Goal: Task Accomplishment & Management: Use online tool/utility

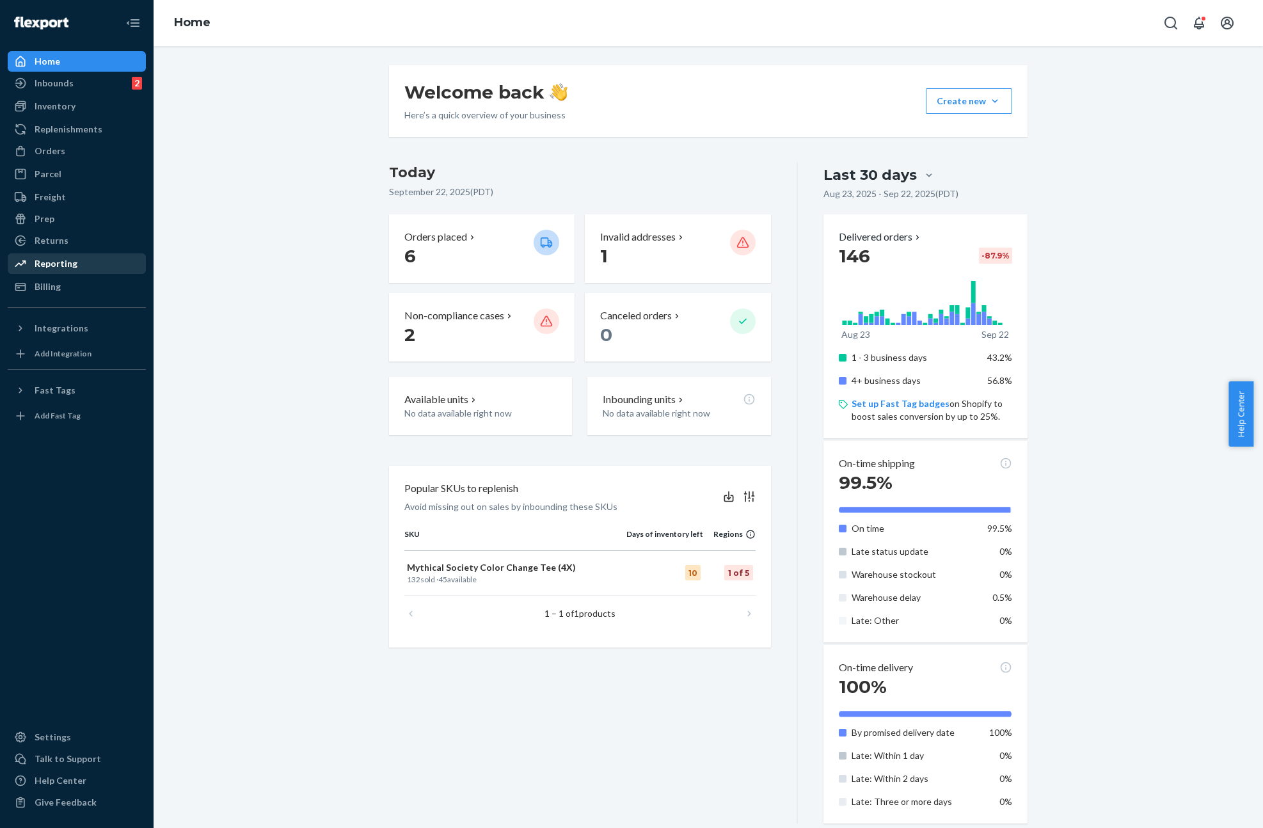
click at [75, 265] on div "Reporting" at bounding box center [77, 264] width 136 height 18
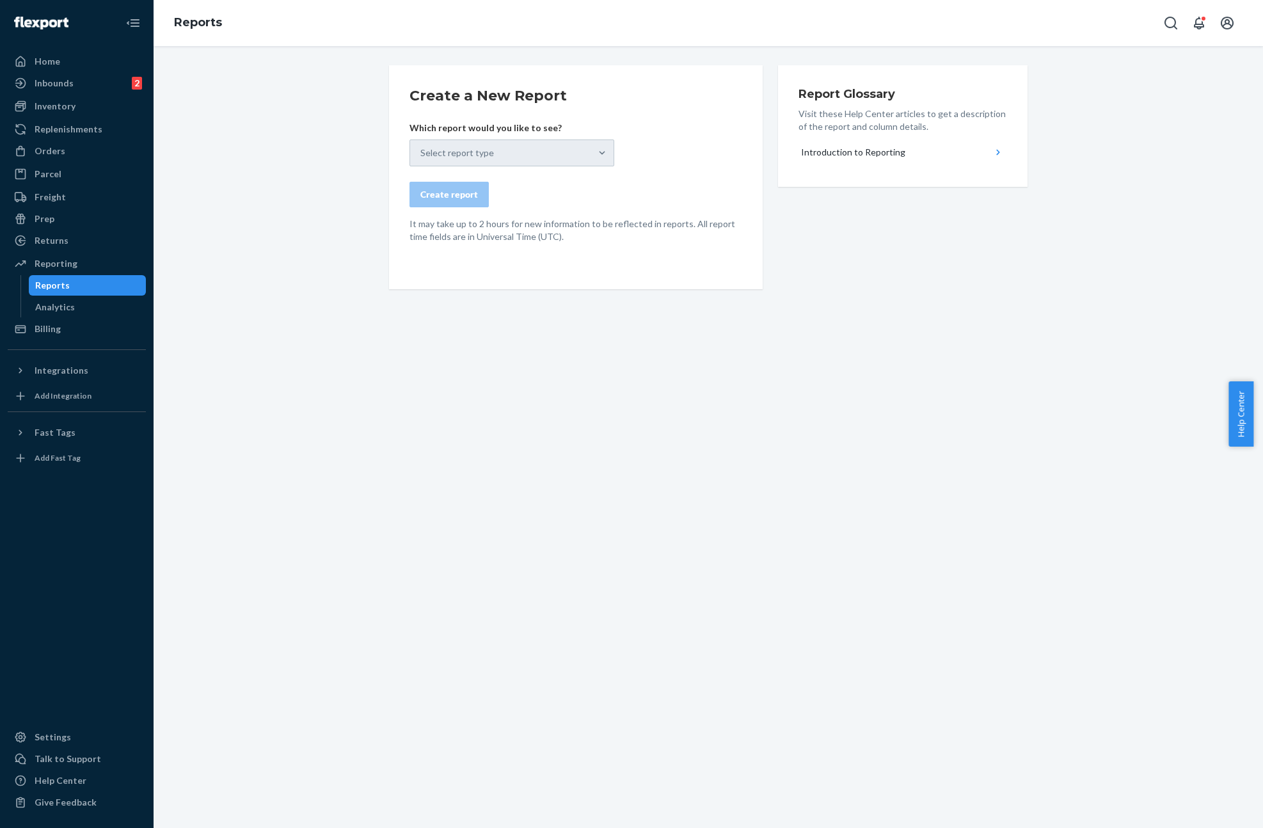
click at [596, 155] on div "Select report type" at bounding box center [511, 152] width 205 height 27
click at [599, 147] on div "Select report type" at bounding box center [511, 152] width 205 height 27
click at [599, 150] on div "Select report type" at bounding box center [511, 152] width 205 height 27
click at [599, 153] on div "Select report type" at bounding box center [511, 152] width 205 height 27
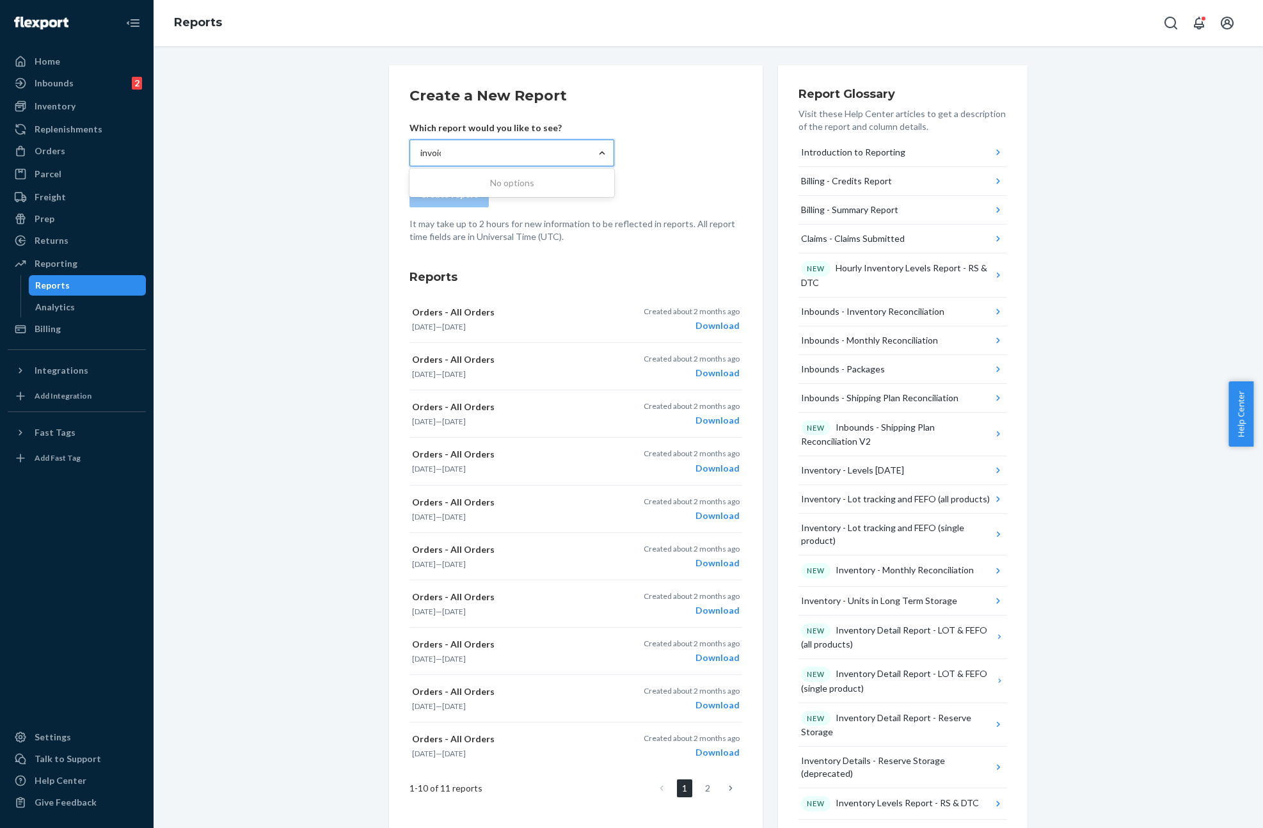
type input "invoice"
click at [505, 143] on div "invoice" at bounding box center [500, 153] width 180 height 26
click at [449, 146] on input "0 results available for search term invoice. Use Up and Down to choose options,…" at bounding box center [434, 152] width 29 height 13
click at [505, 143] on div "Select report type" at bounding box center [500, 153] width 180 height 26
click at [421, 146] on input "0 results available. Select is focused ,type to refine list, press Down to open…" at bounding box center [420, 152] width 1 height 13
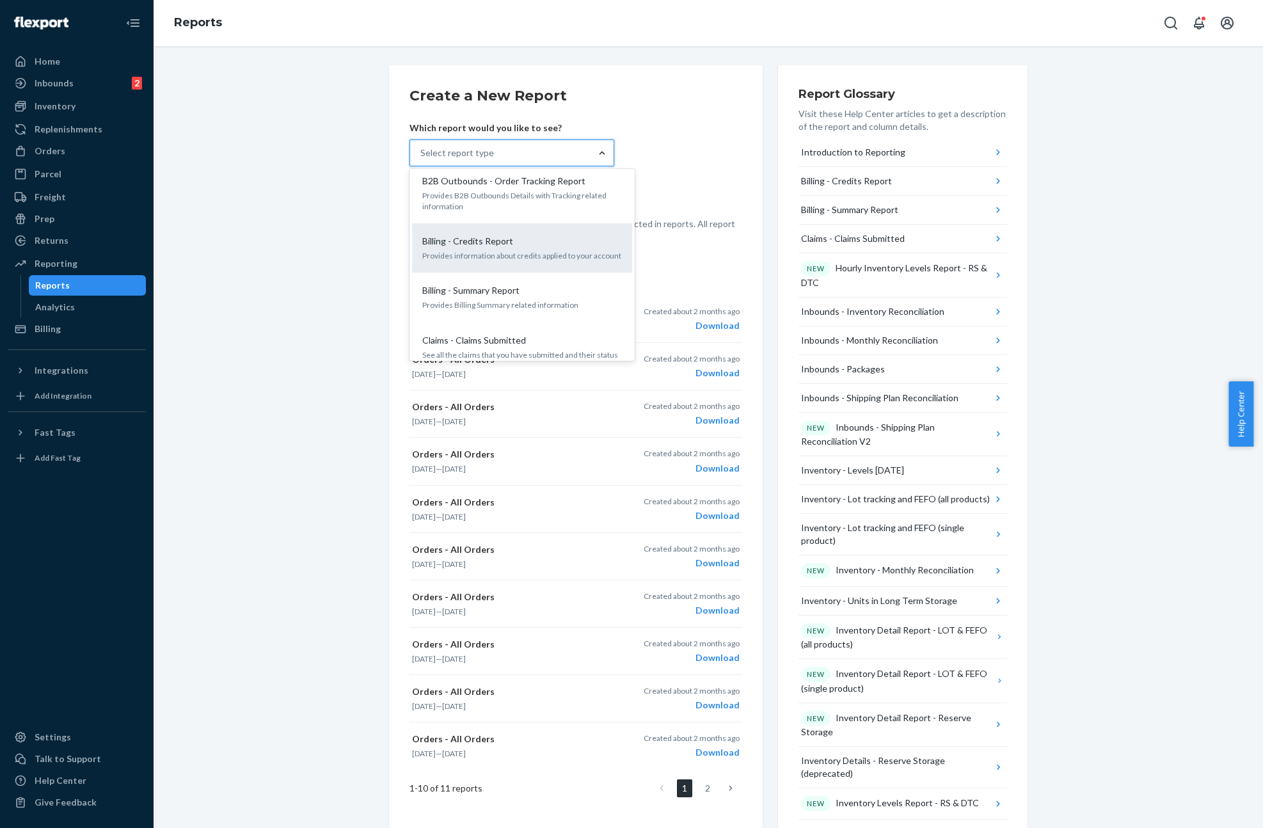
scroll to position [9, 0]
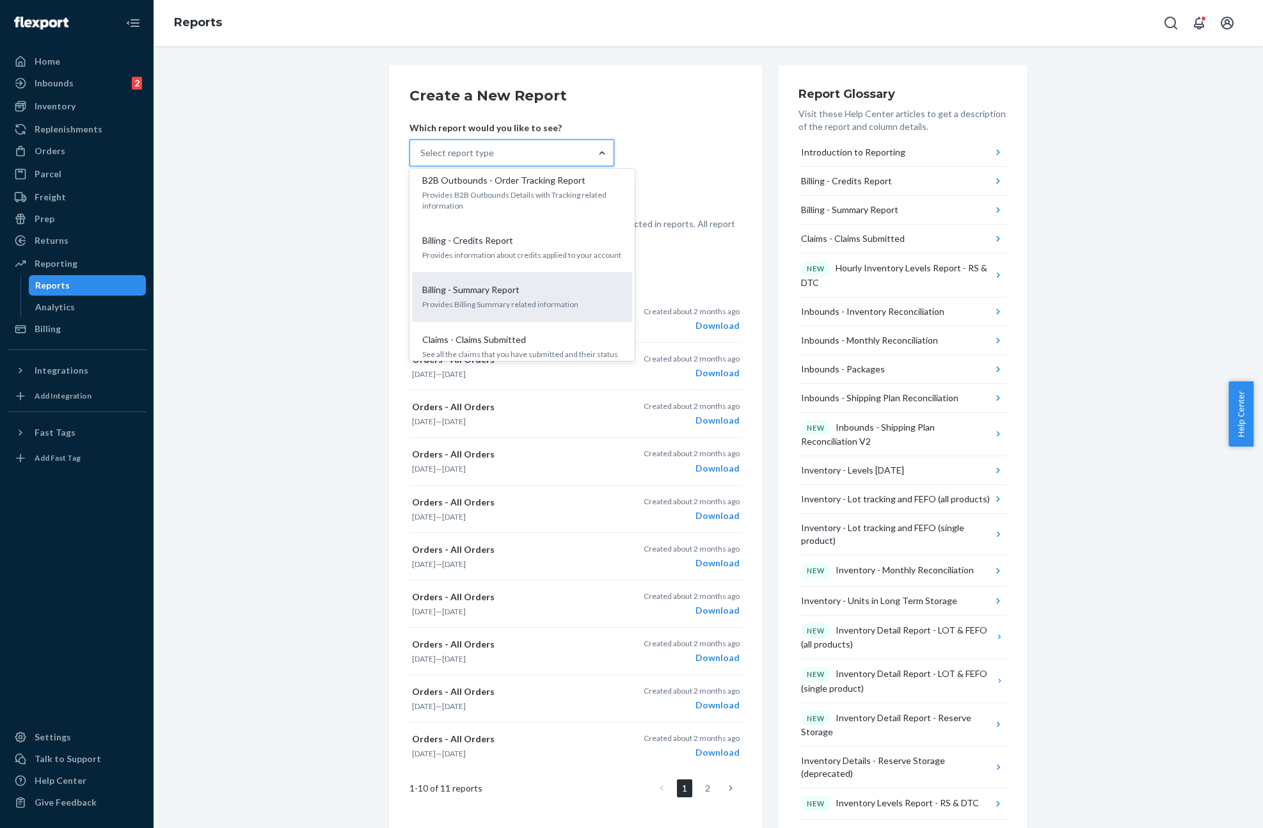
click at [539, 291] on div "Billing - Summary Report" at bounding box center [519, 289] width 205 height 13
click at [421, 159] on input "option Billing - Summary Report focused, 3 of 33. 33 results available. Use Up …" at bounding box center [420, 152] width 1 height 13
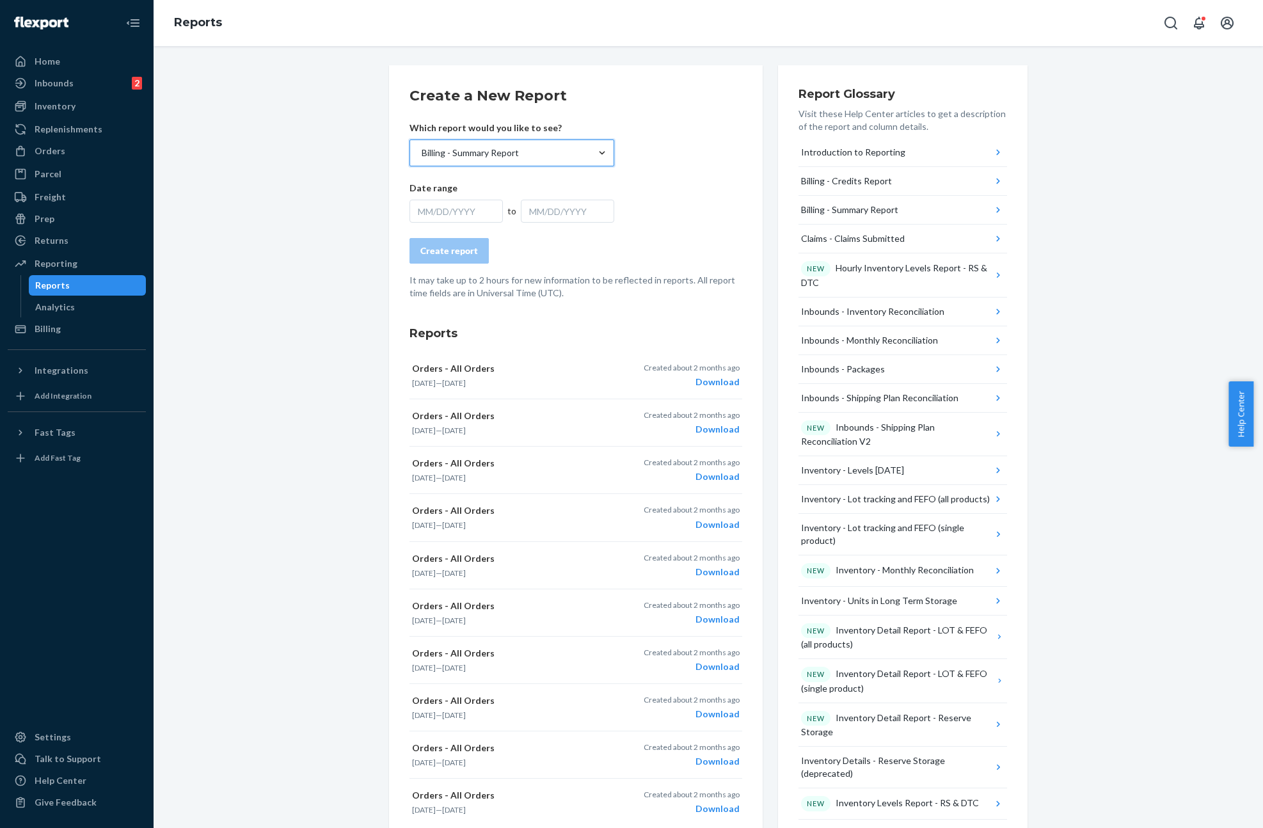
click at [446, 205] on div "MM/DD/YYYY" at bounding box center [455, 211] width 93 height 23
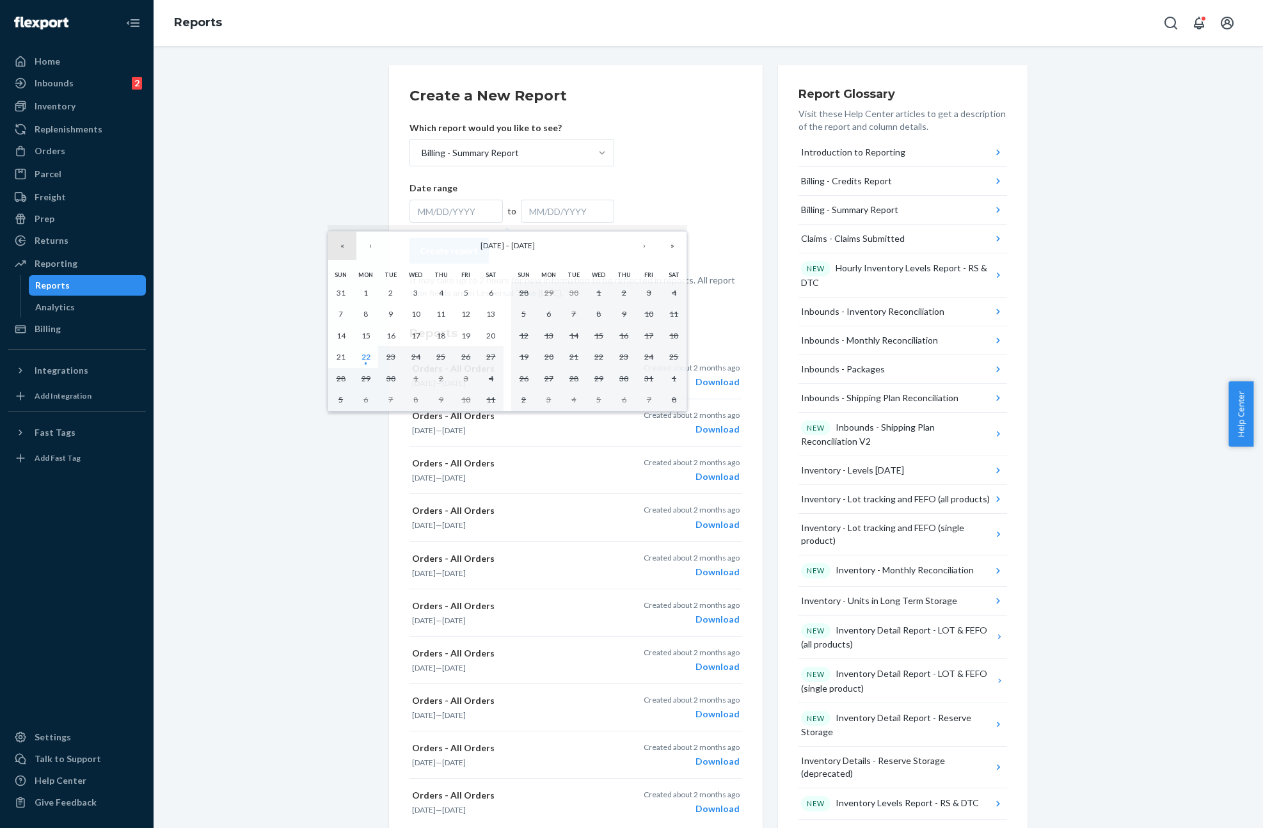
click at [342, 248] on button "«" at bounding box center [342, 246] width 28 height 28
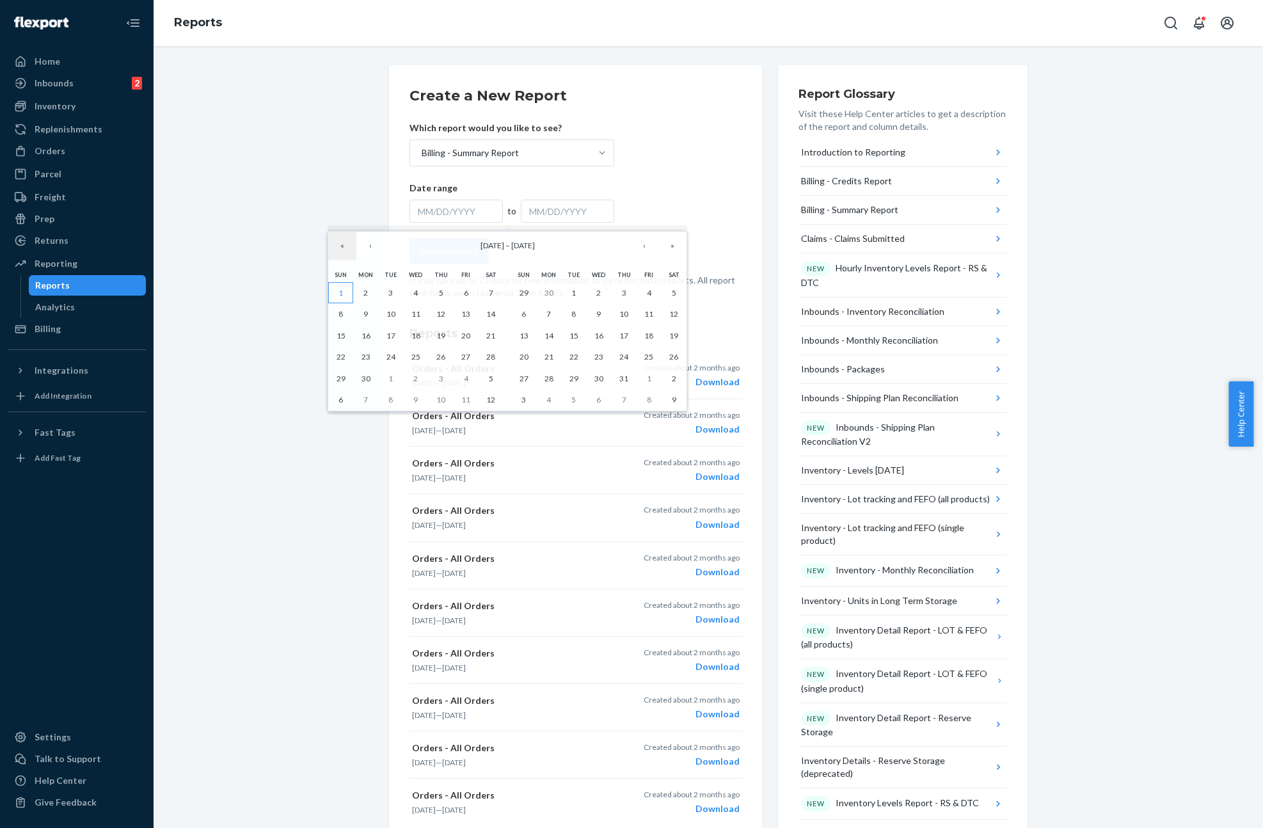
click at [334, 299] on button "1" at bounding box center [340, 293] width 25 height 22
click at [673, 251] on button "»" at bounding box center [672, 246] width 28 height 28
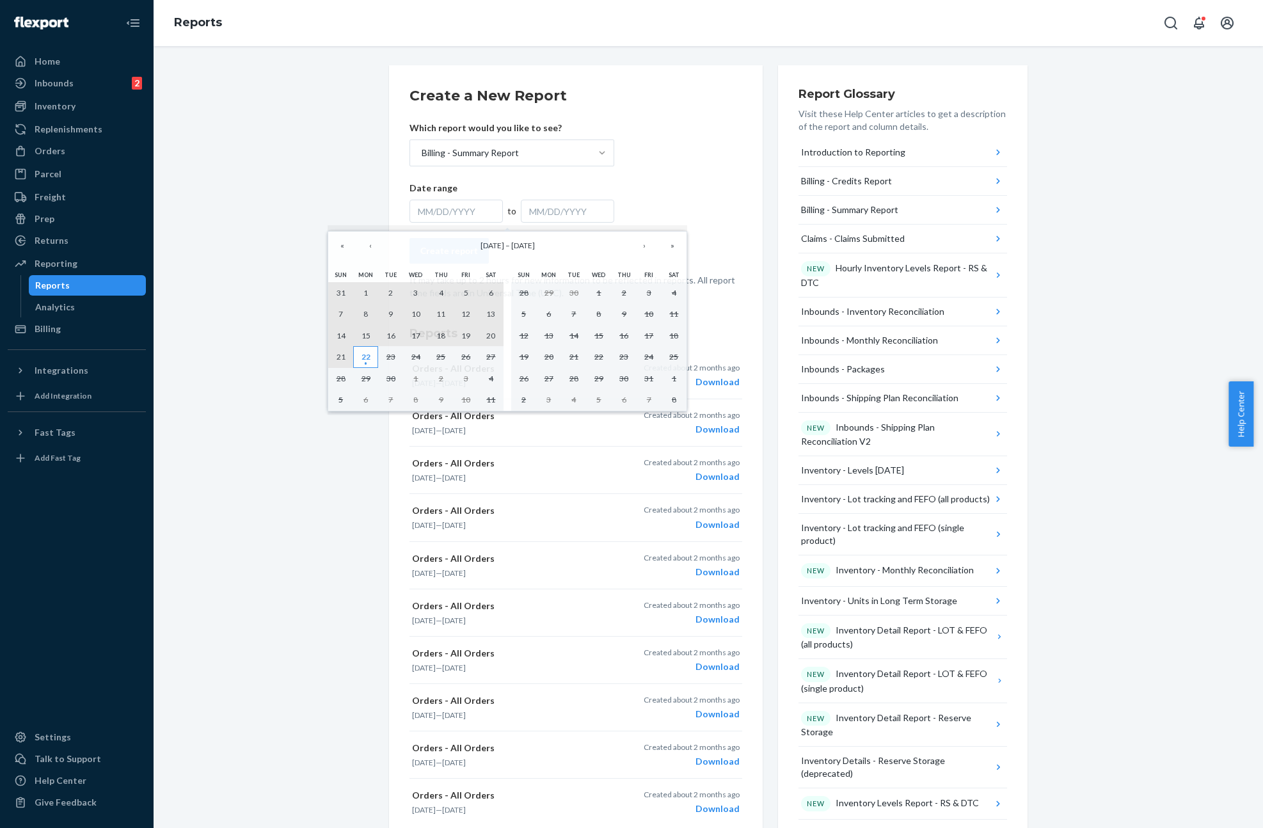
click at [368, 358] on abbr "22" at bounding box center [365, 357] width 9 height 10
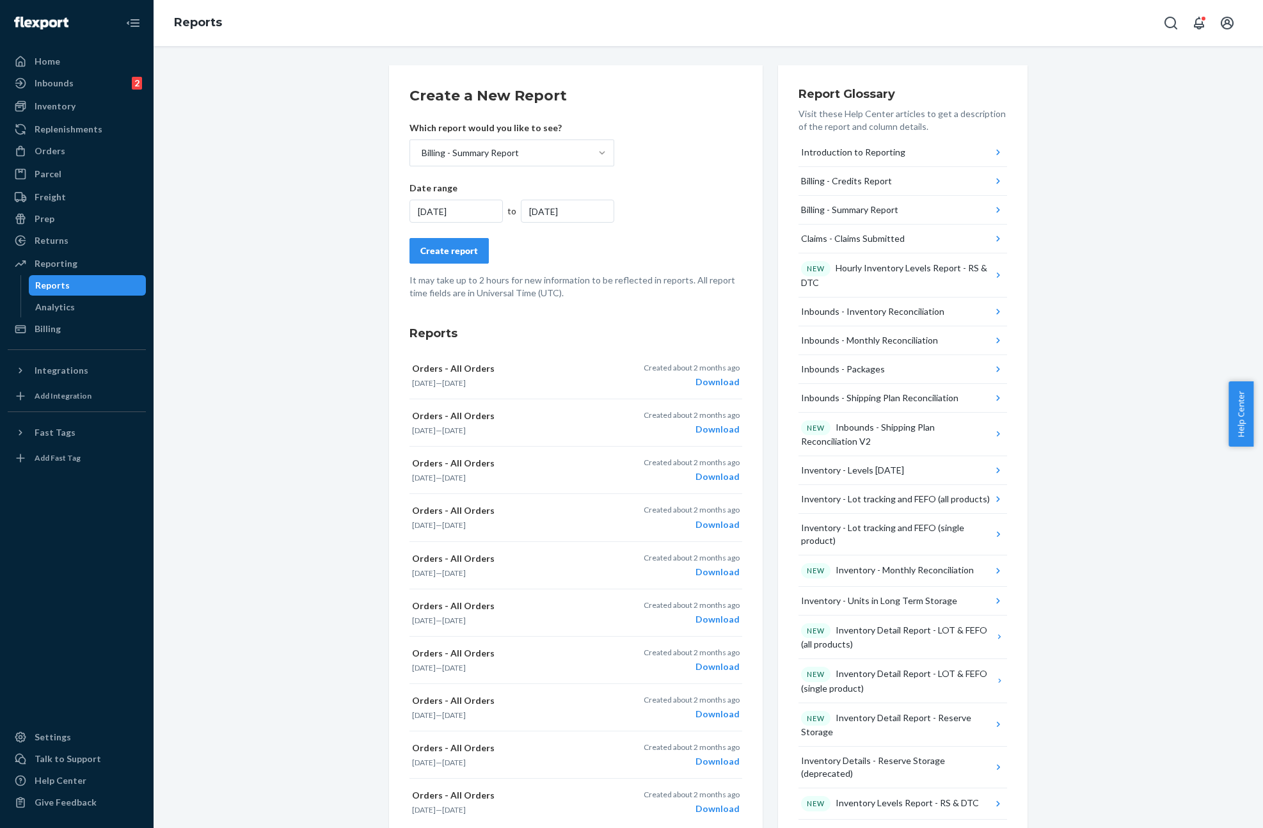
click at [450, 258] on button "Create report" at bounding box center [448, 251] width 79 height 26
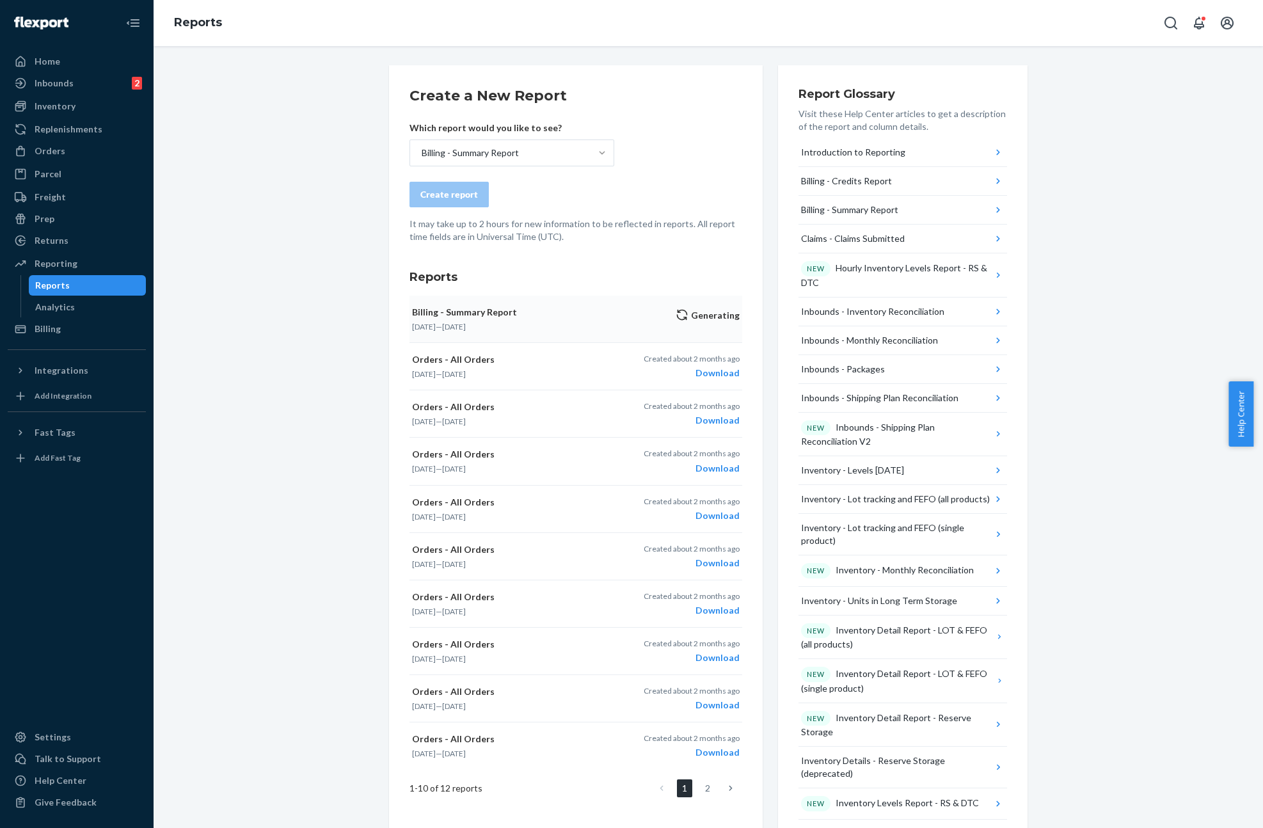
click at [517, 324] on p "Sep 1, 2024 — Sep 22, 2025" at bounding box center [520, 326] width 216 height 11
click at [292, 345] on div "Create a New Report Which report would you like to see? Select report type Crea…" at bounding box center [708, 672] width 1090 height 1215
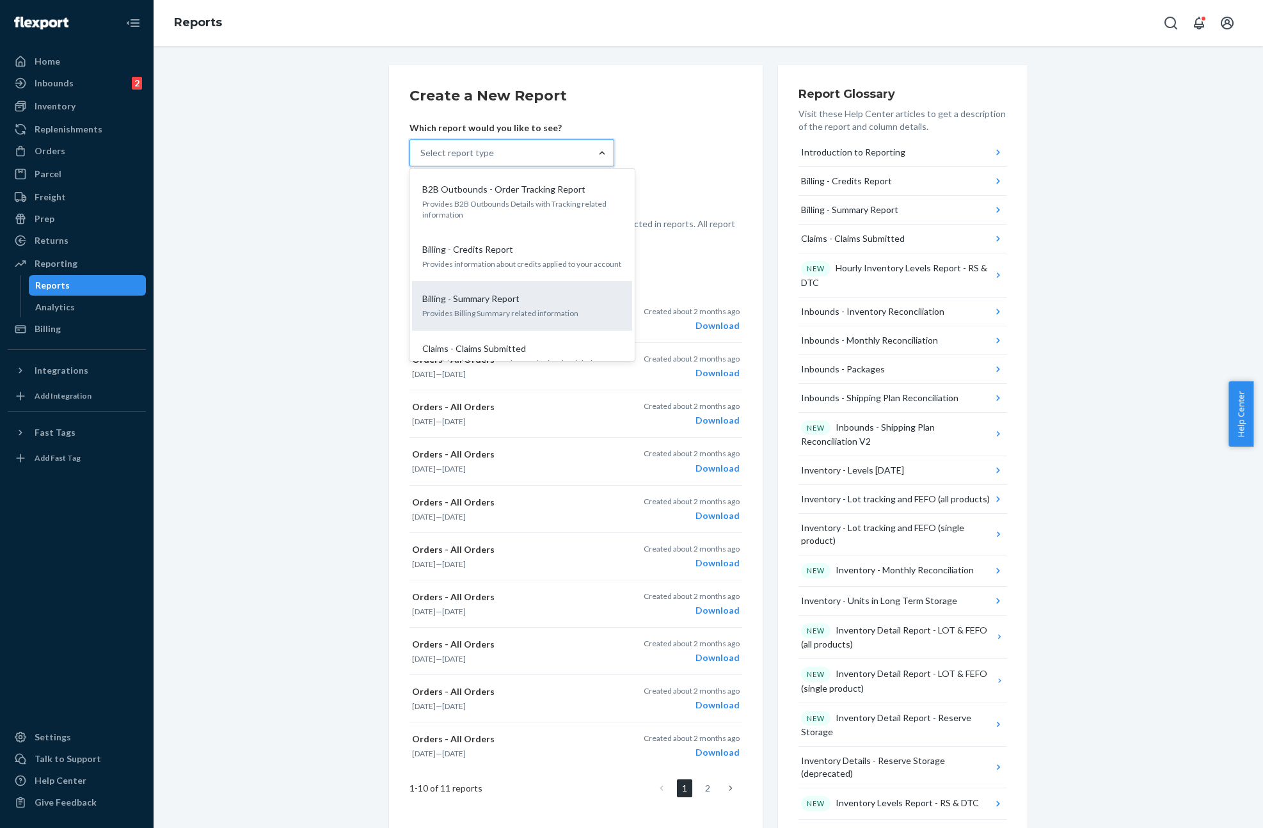
click at [517, 317] on p "Provides Billing Summary related information" at bounding box center [522, 313] width 200 height 11
click at [421, 159] on input "option Billing - Summary Report focused, 3 of 33. 33 results available. Use Up …" at bounding box center [420, 152] width 1 height 13
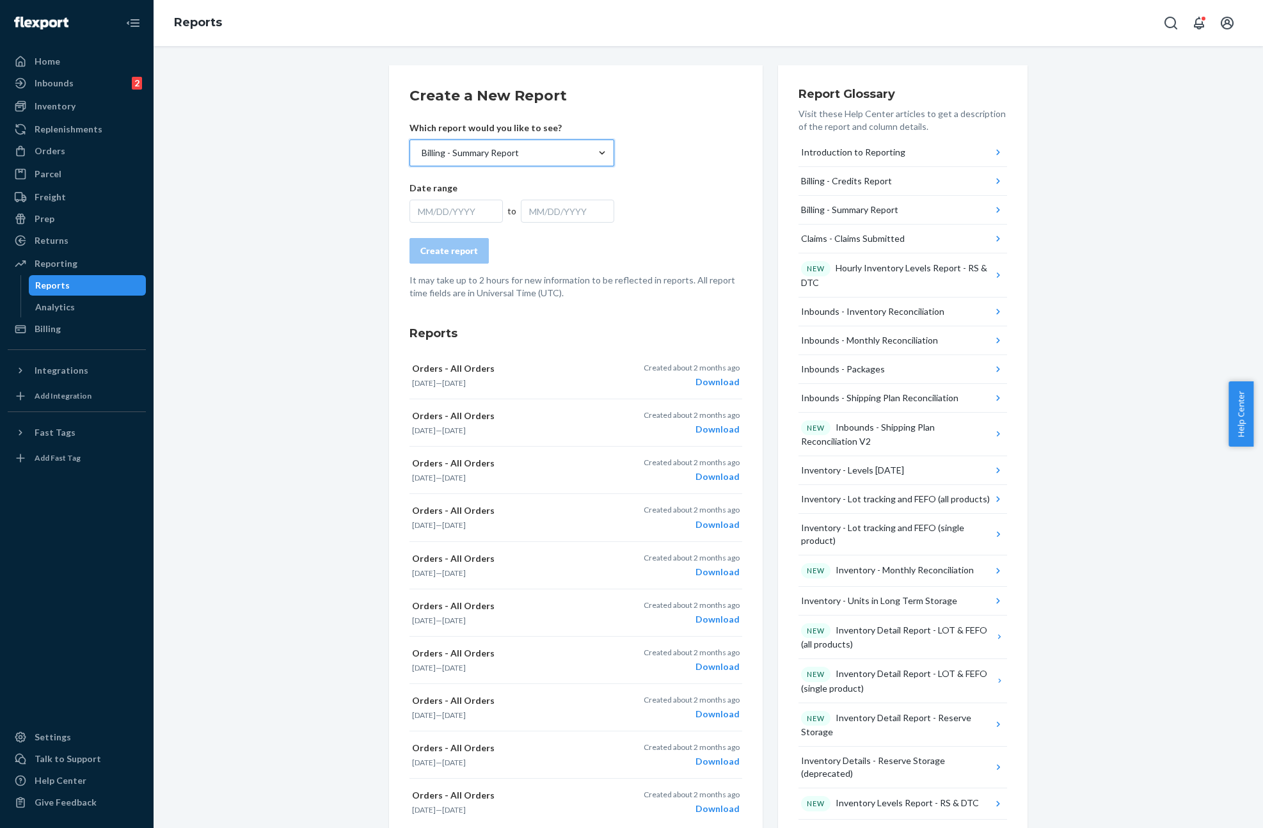
click at [465, 205] on div "MM/DD/YYYY" at bounding box center [455, 211] width 93 height 23
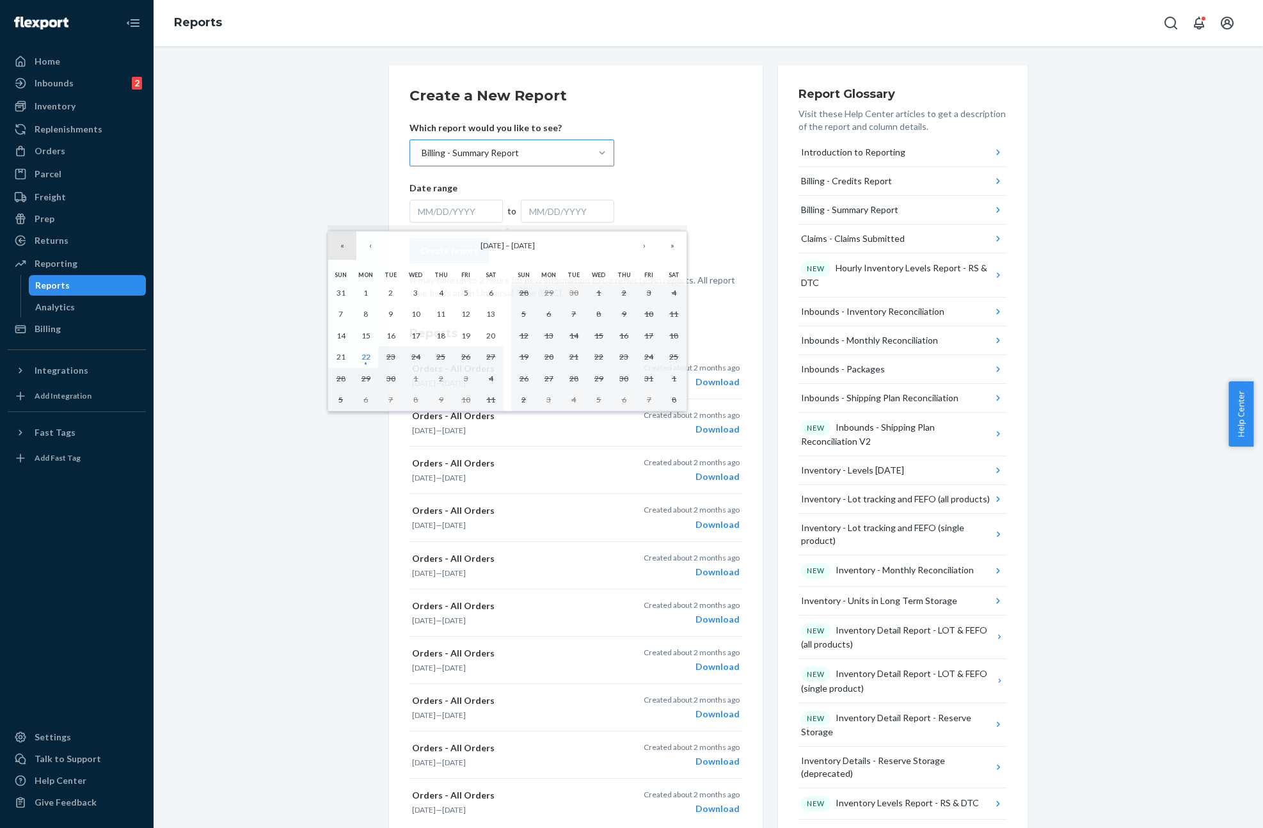
click at [338, 246] on button "«" at bounding box center [342, 246] width 28 height 28
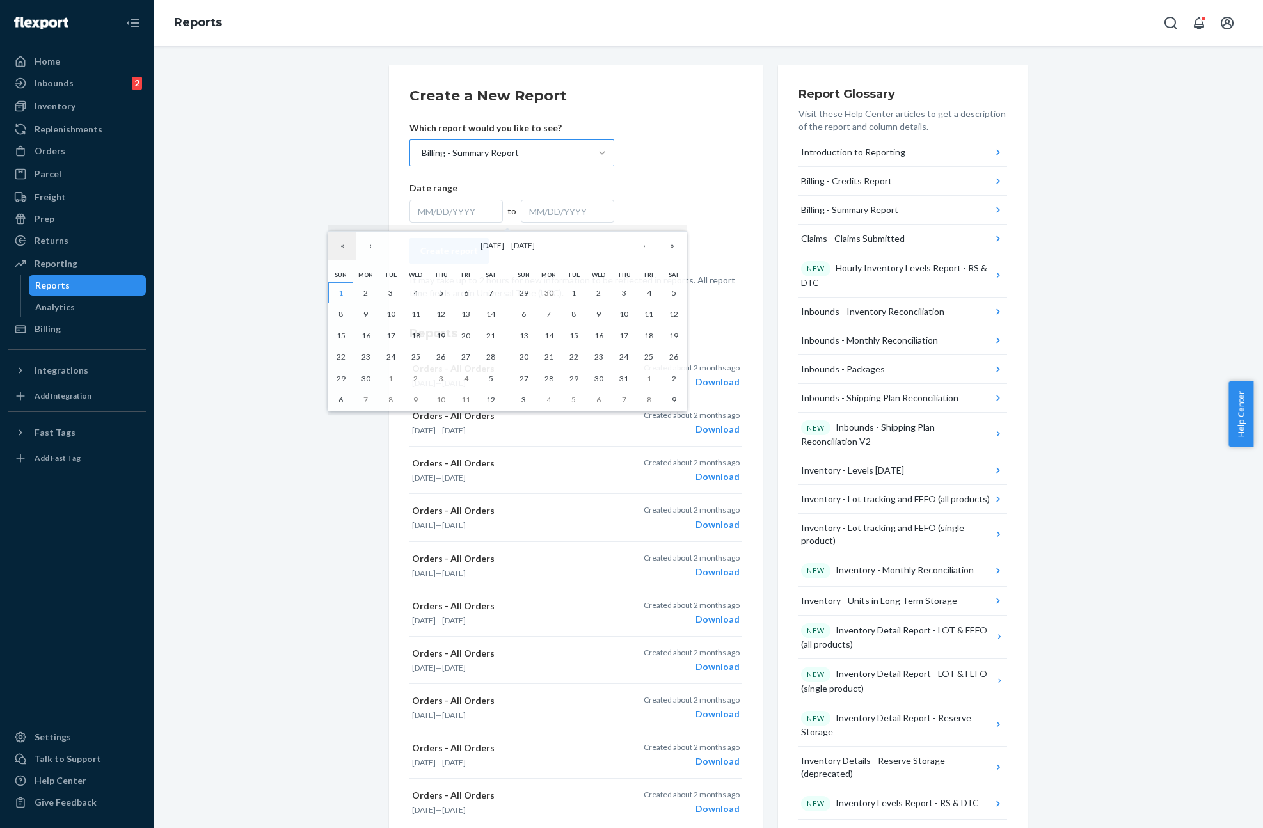
click at [345, 294] on button "1" at bounding box center [340, 293] width 25 height 22
click at [667, 248] on button "»" at bounding box center [672, 246] width 28 height 28
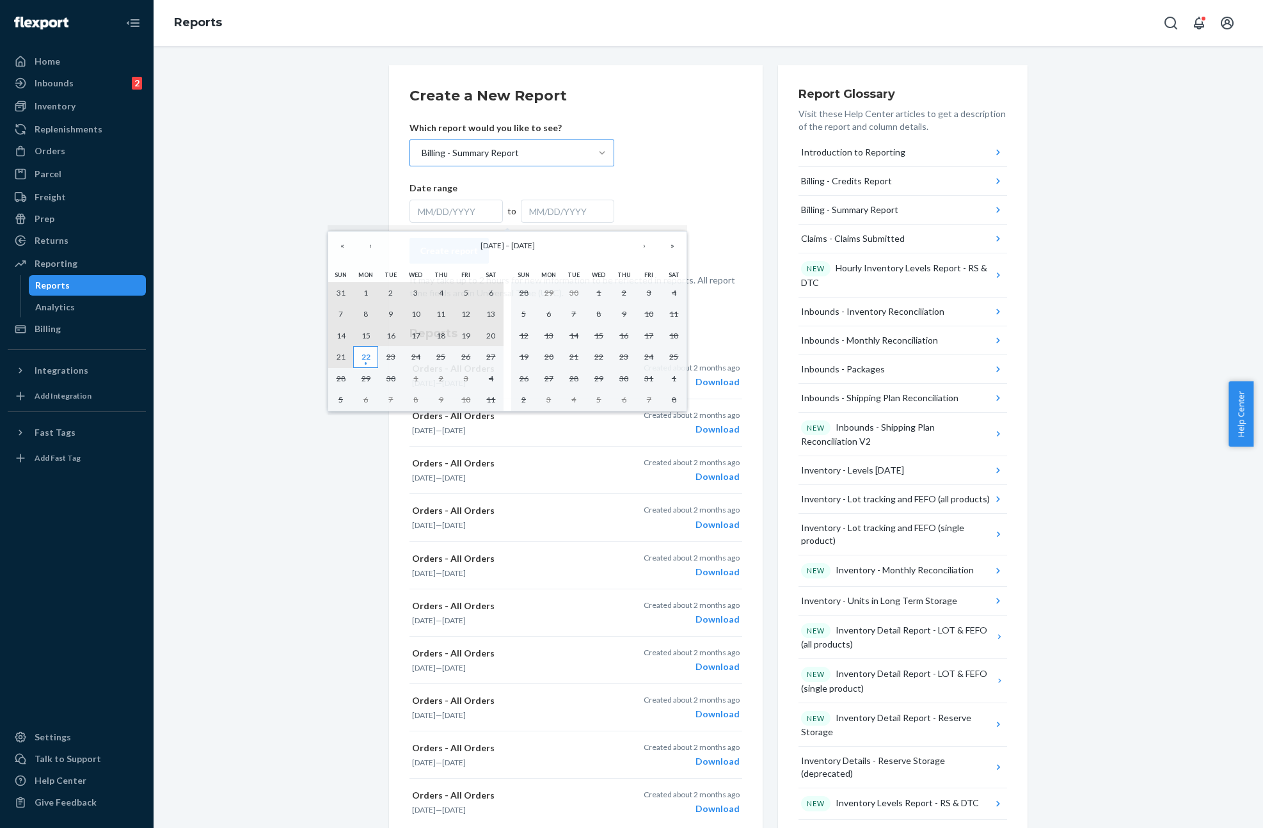
click at [371, 354] on button "22" at bounding box center [365, 357] width 25 height 22
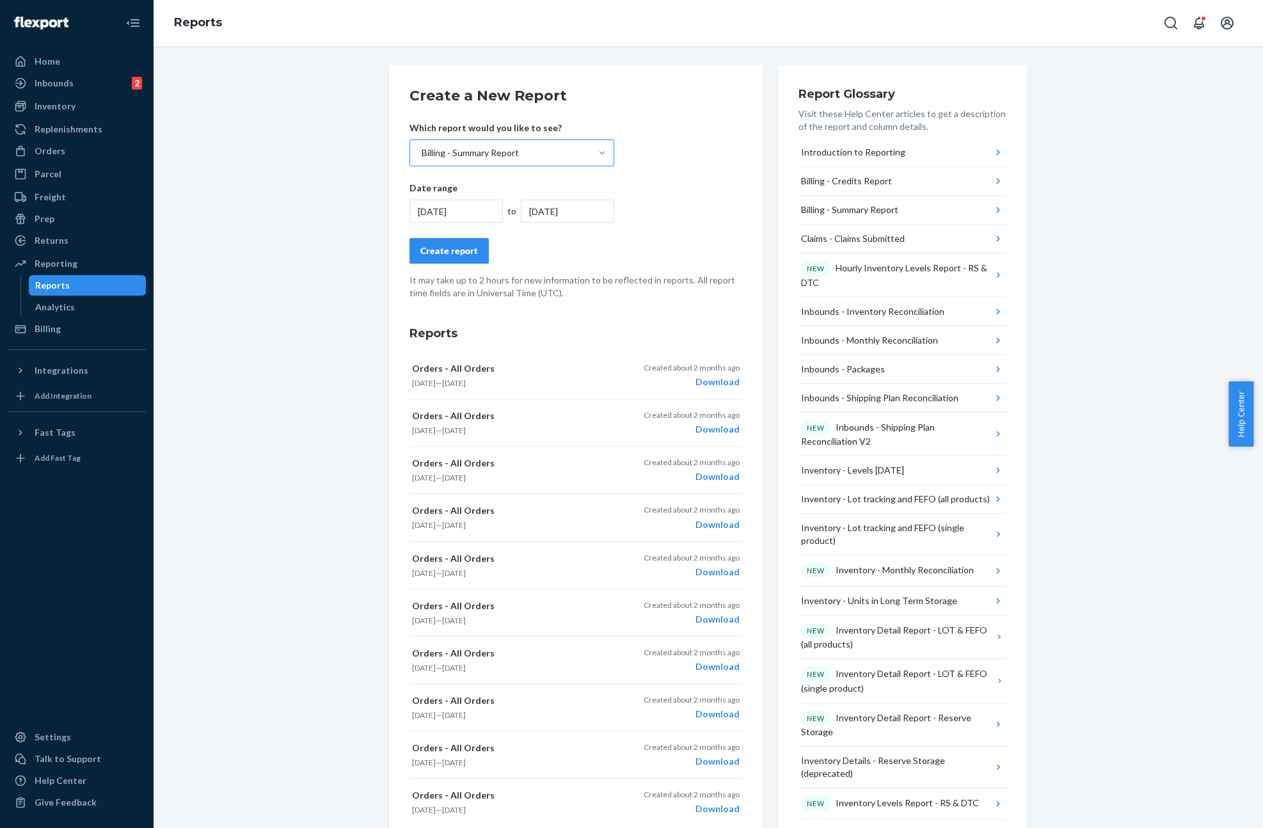
click at [467, 248] on div "Create report" at bounding box center [449, 250] width 58 height 13
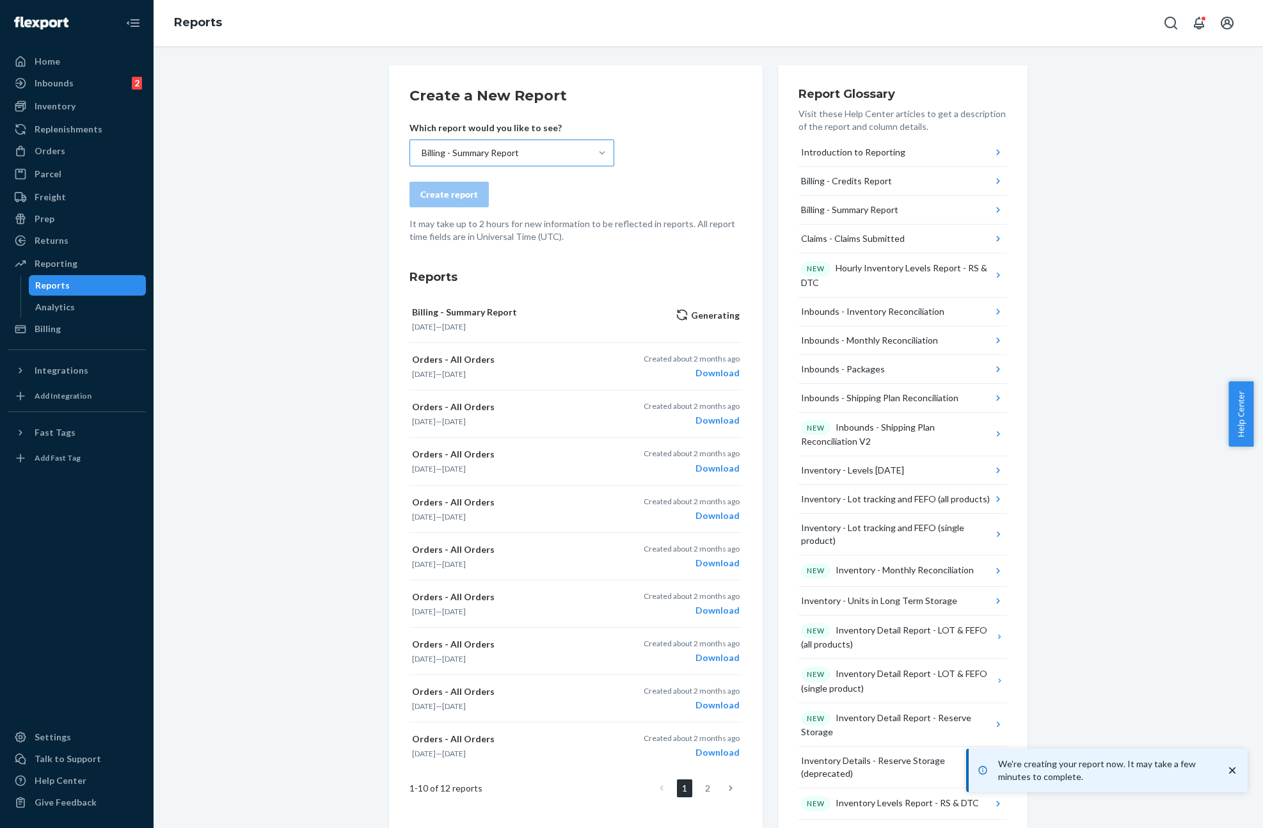
click at [216, 254] on div "Create a New Report Which report would you like to see? Billing - Summary Repor…" at bounding box center [708, 672] width 1090 height 1215
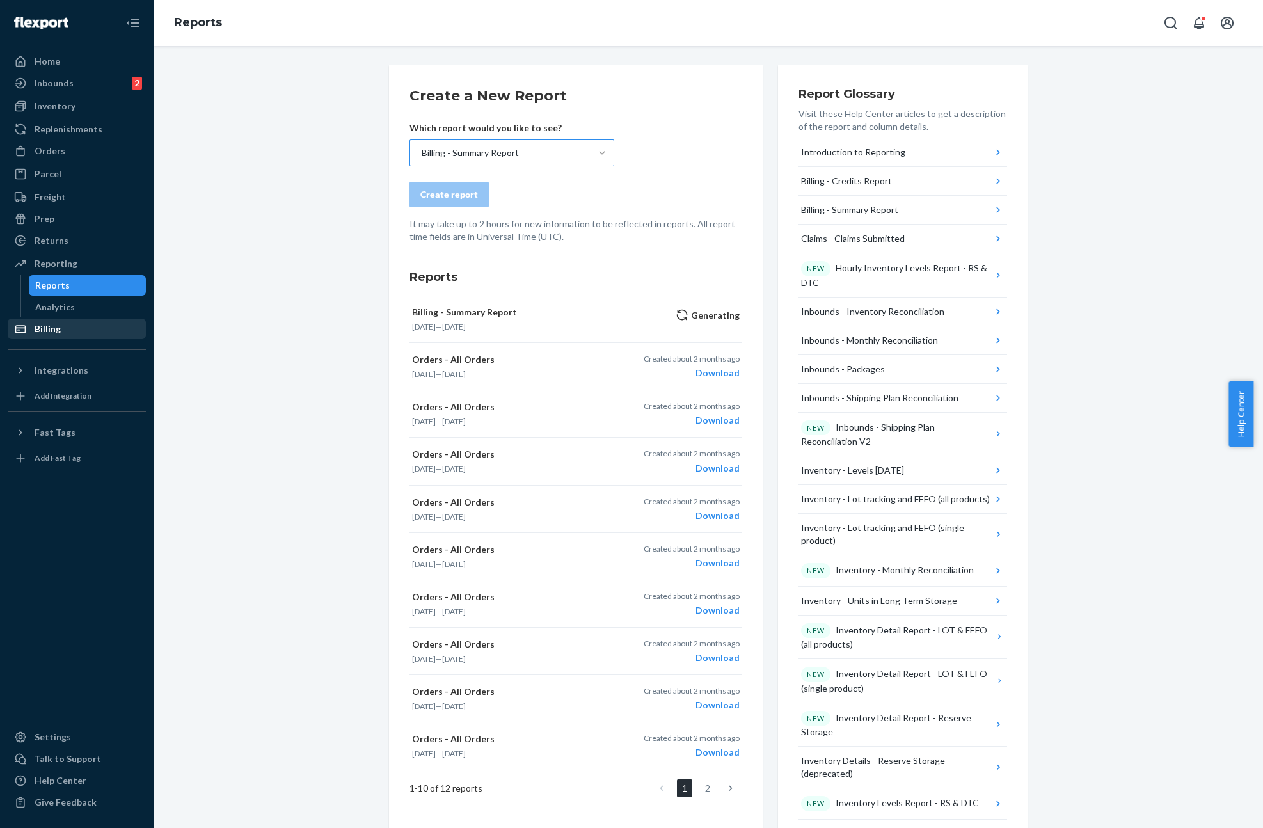
click at [48, 330] on div "Billing" at bounding box center [48, 328] width 26 height 13
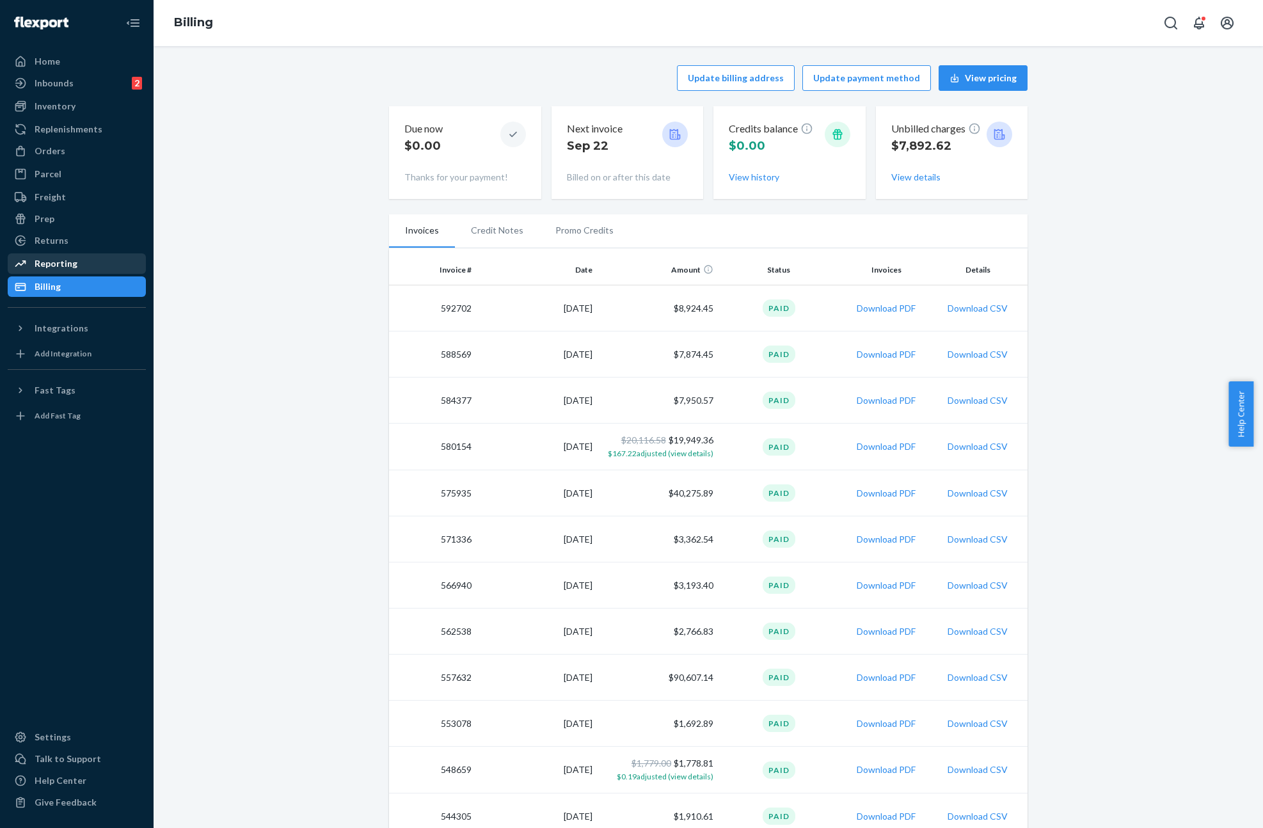
click at [63, 261] on div "Reporting" at bounding box center [56, 263] width 43 height 13
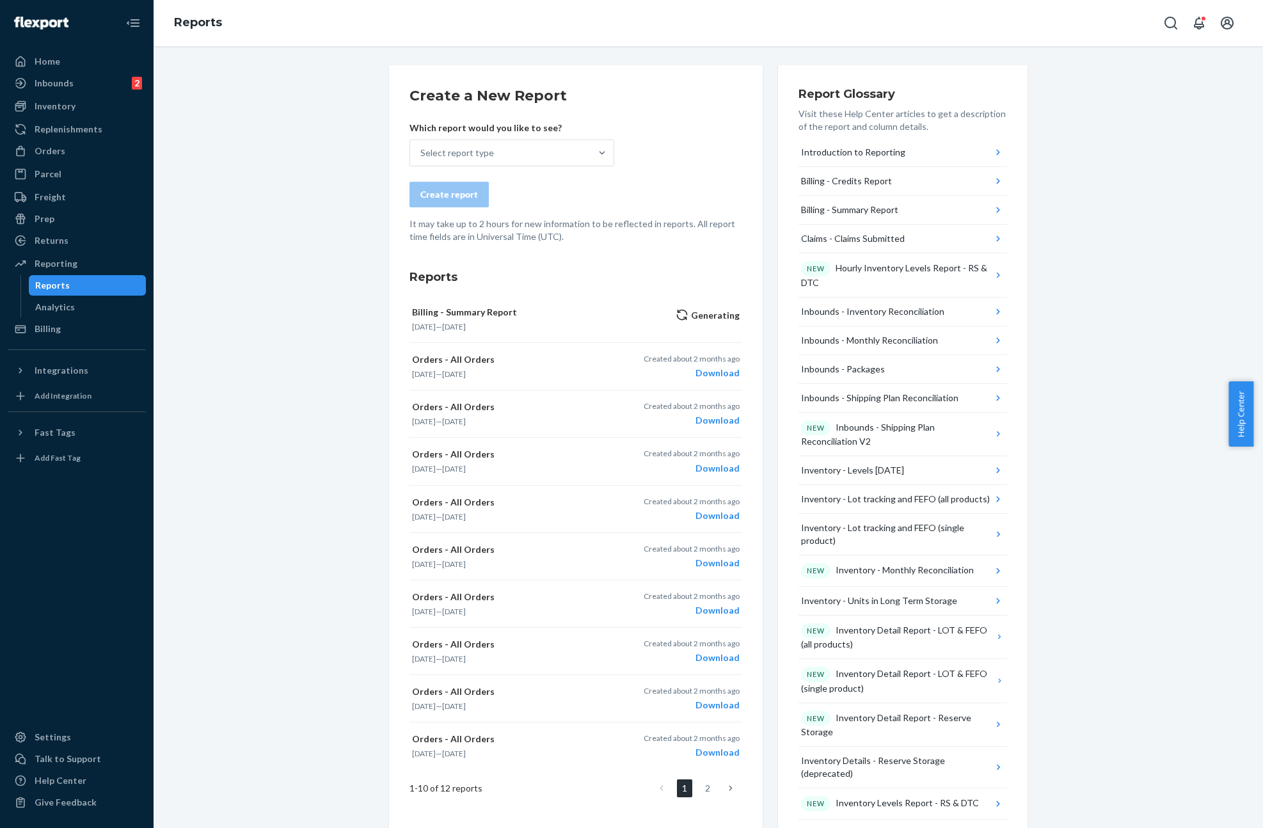
click at [304, 340] on div "Create a New Report Which report would you like to see? Select report type Crea…" at bounding box center [708, 672] width 1090 height 1215
click at [341, 358] on div "Create a New Report Which report would you like to see? Select report type Crea…" at bounding box center [708, 672] width 1090 height 1215
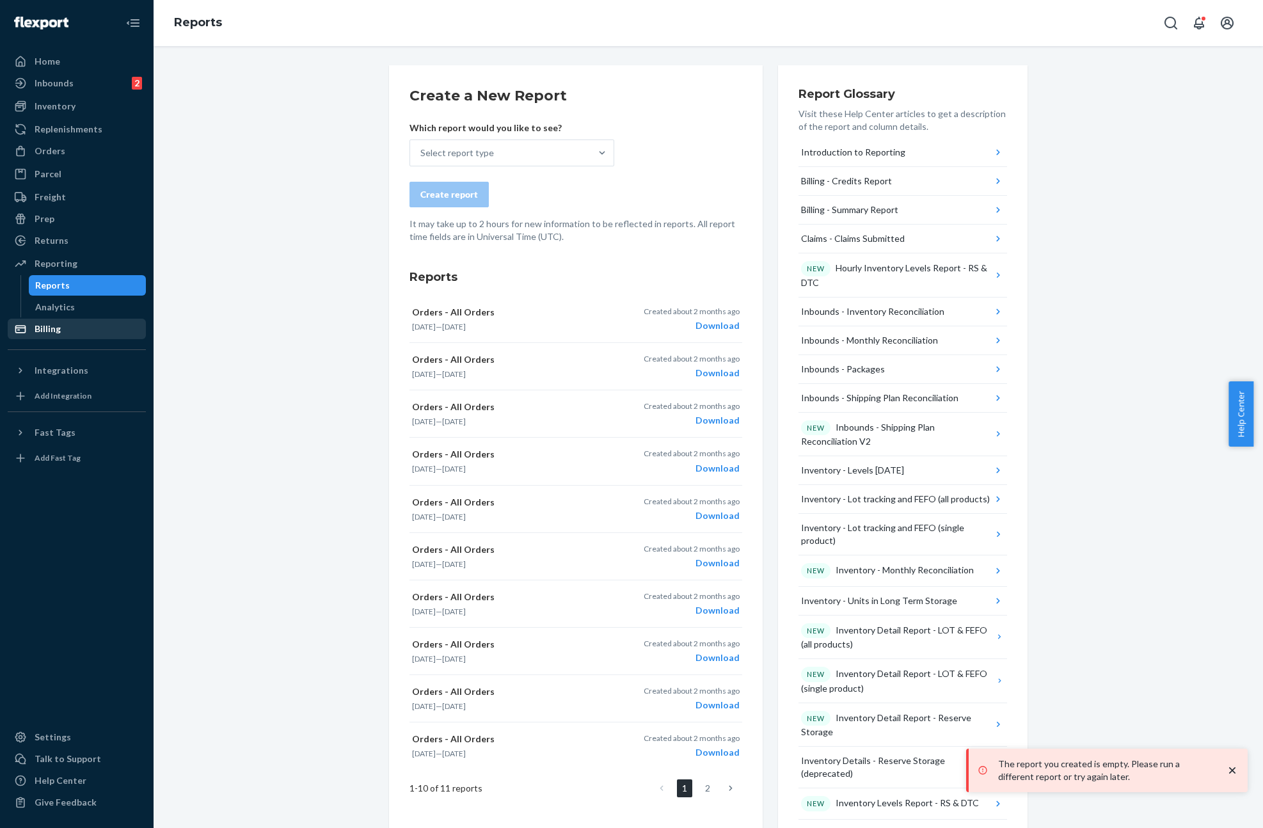
click at [76, 331] on div "Billing" at bounding box center [77, 329] width 136 height 18
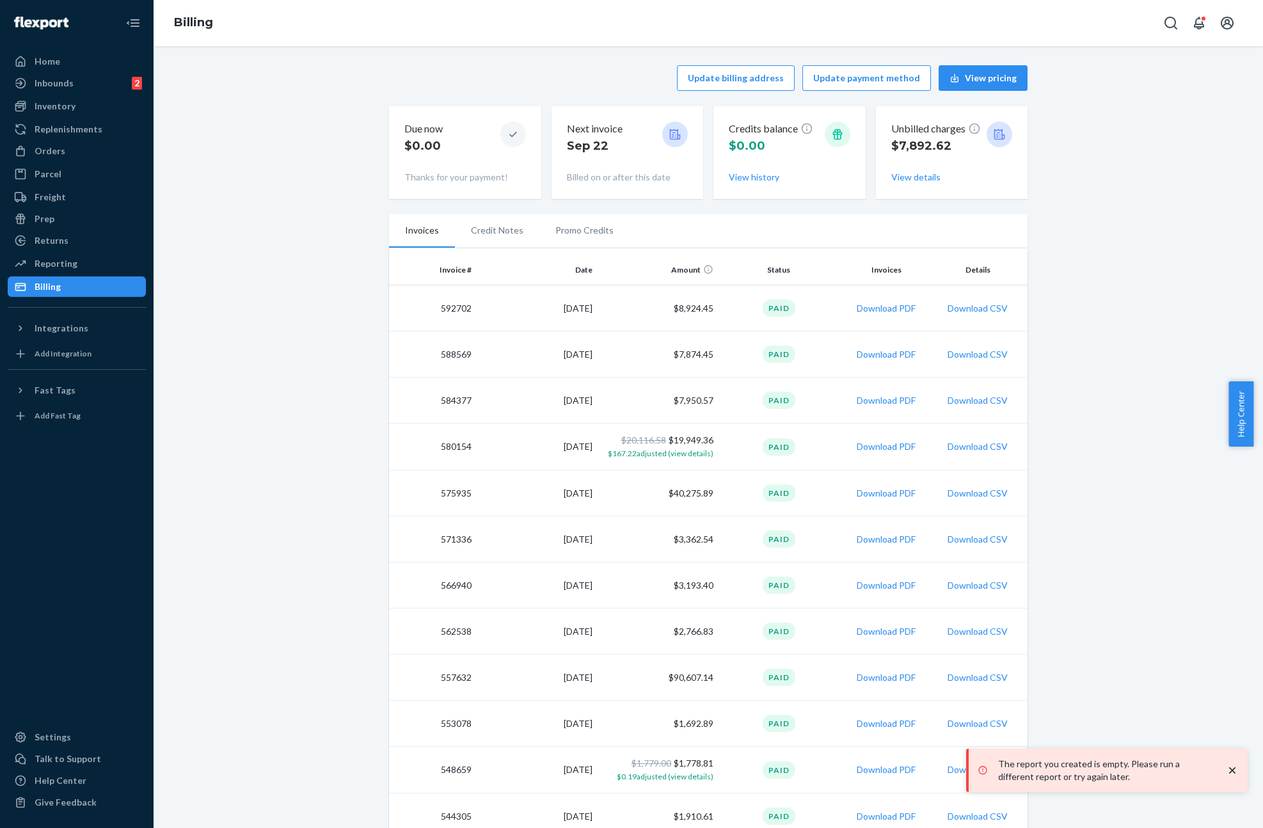
click at [1083, 342] on div "Update billing address Update payment method View pricing Due now $0.00 Thanks …" at bounding box center [708, 795] width 1090 height 1475
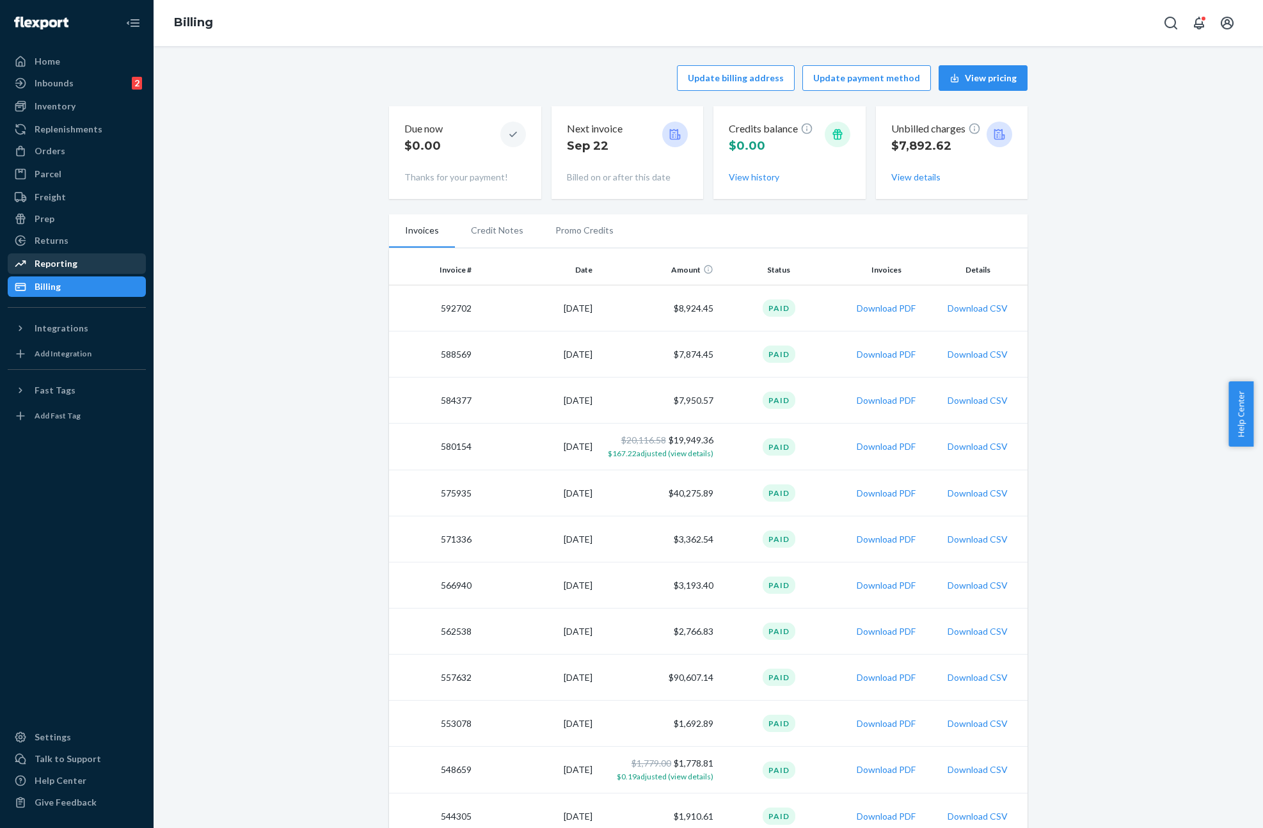
click at [87, 260] on div "Reporting" at bounding box center [77, 264] width 136 height 18
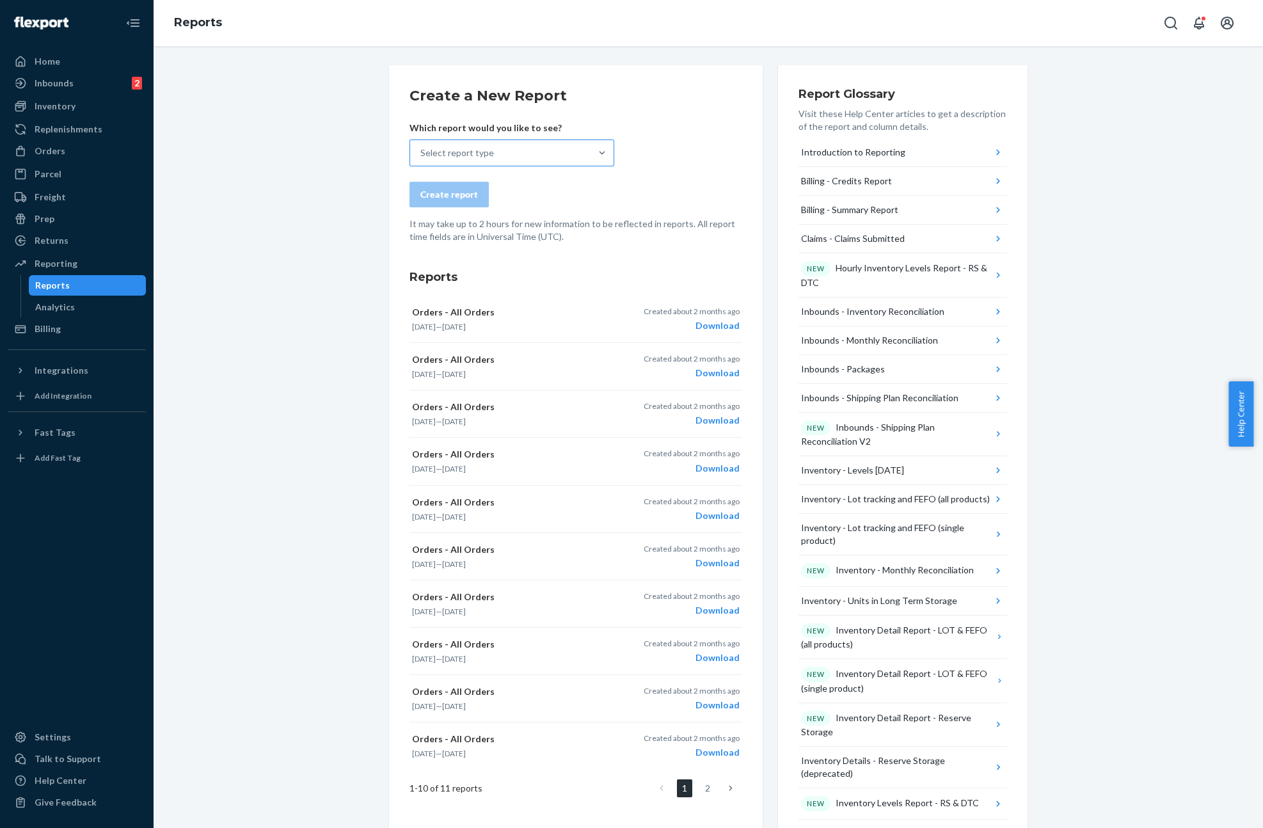
click at [500, 162] on div "Select report type" at bounding box center [500, 153] width 180 height 26
click at [421, 159] on input "Select report type" at bounding box center [420, 152] width 1 height 13
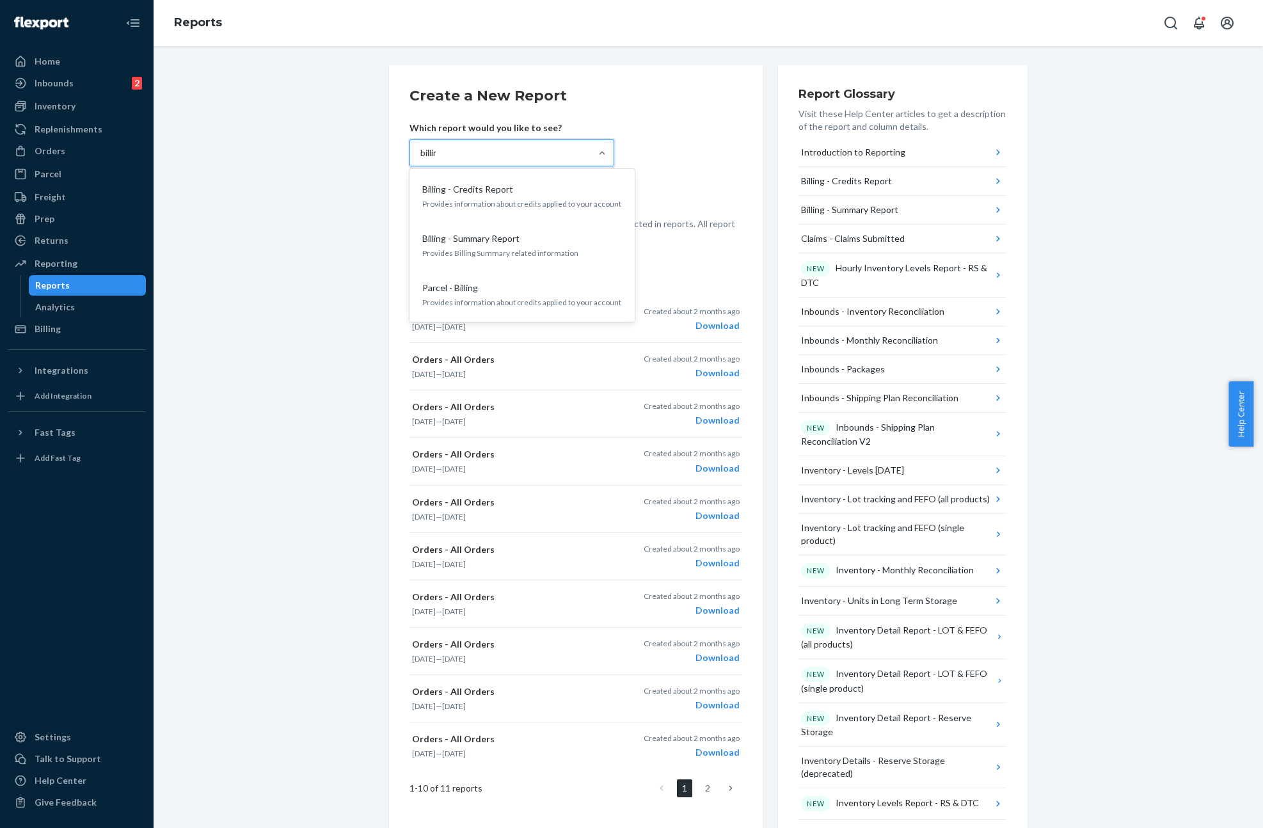
type input "billing"
click at [502, 251] on p "Provides Billing Summary related information" at bounding box center [522, 253] width 200 height 11
click at [445, 159] on input "billing" at bounding box center [432, 152] width 25 height 13
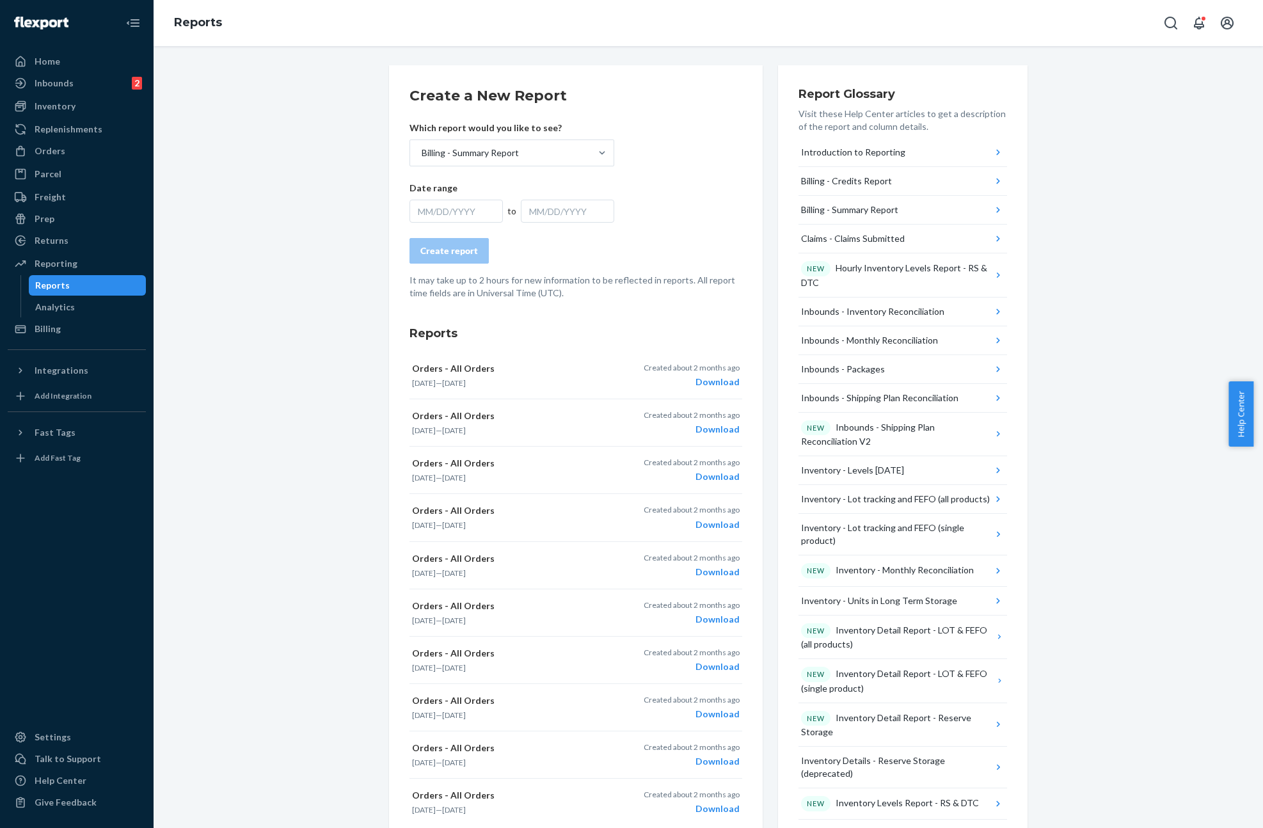
click at [458, 207] on div "MM/DD/YYYY" at bounding box center [455, 211] width 93 height 23
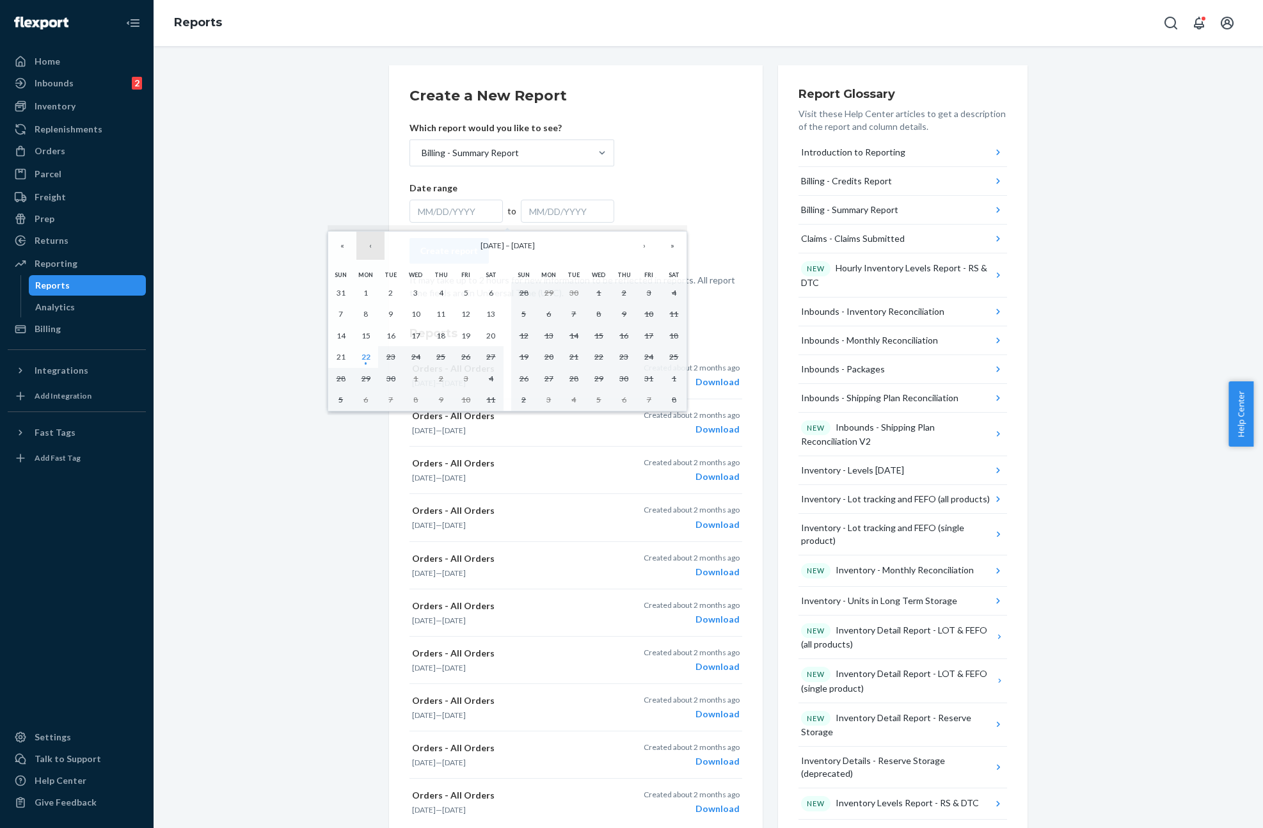
click at [368, 245] on button "‹" at bounding box center [370, 246] width 28 height 28
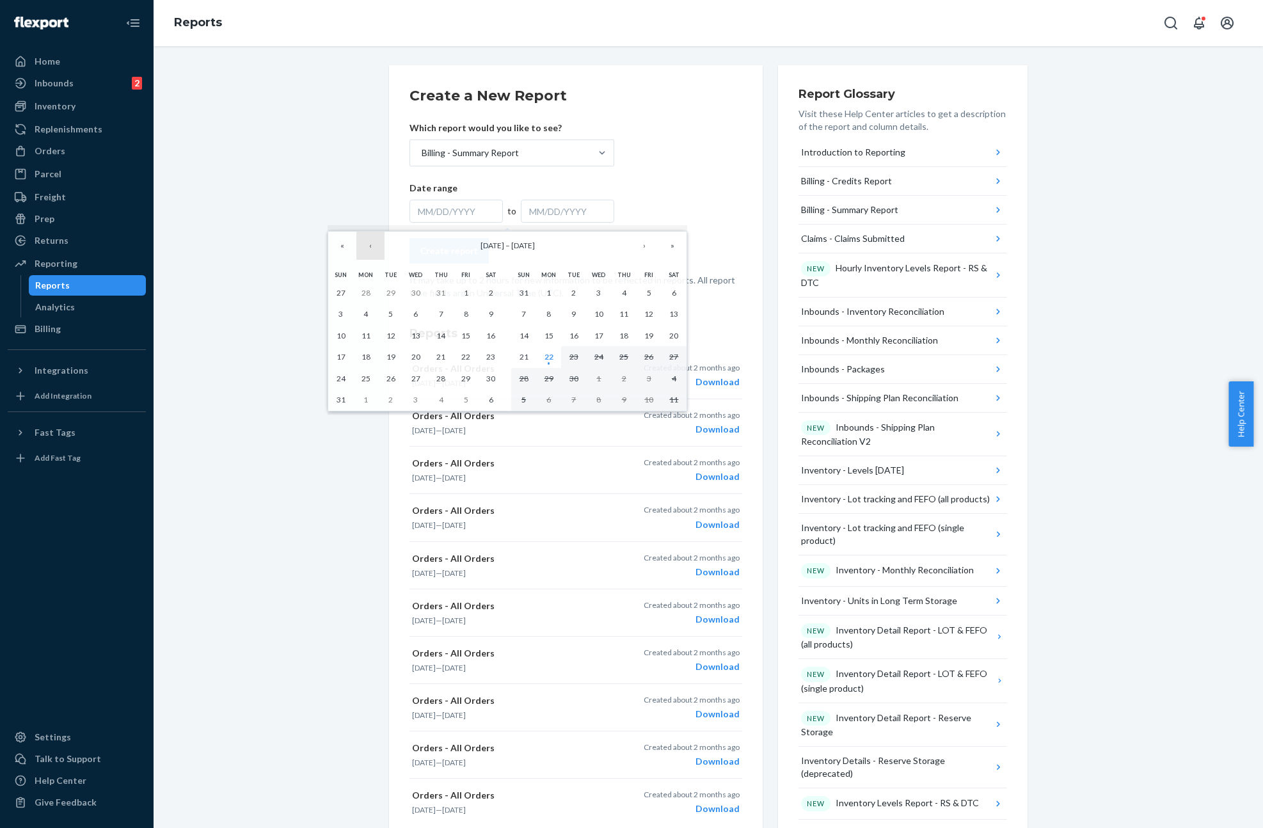
click at [370, 239] on button "‹" at bounding box center [370, 246] width 28 height 28
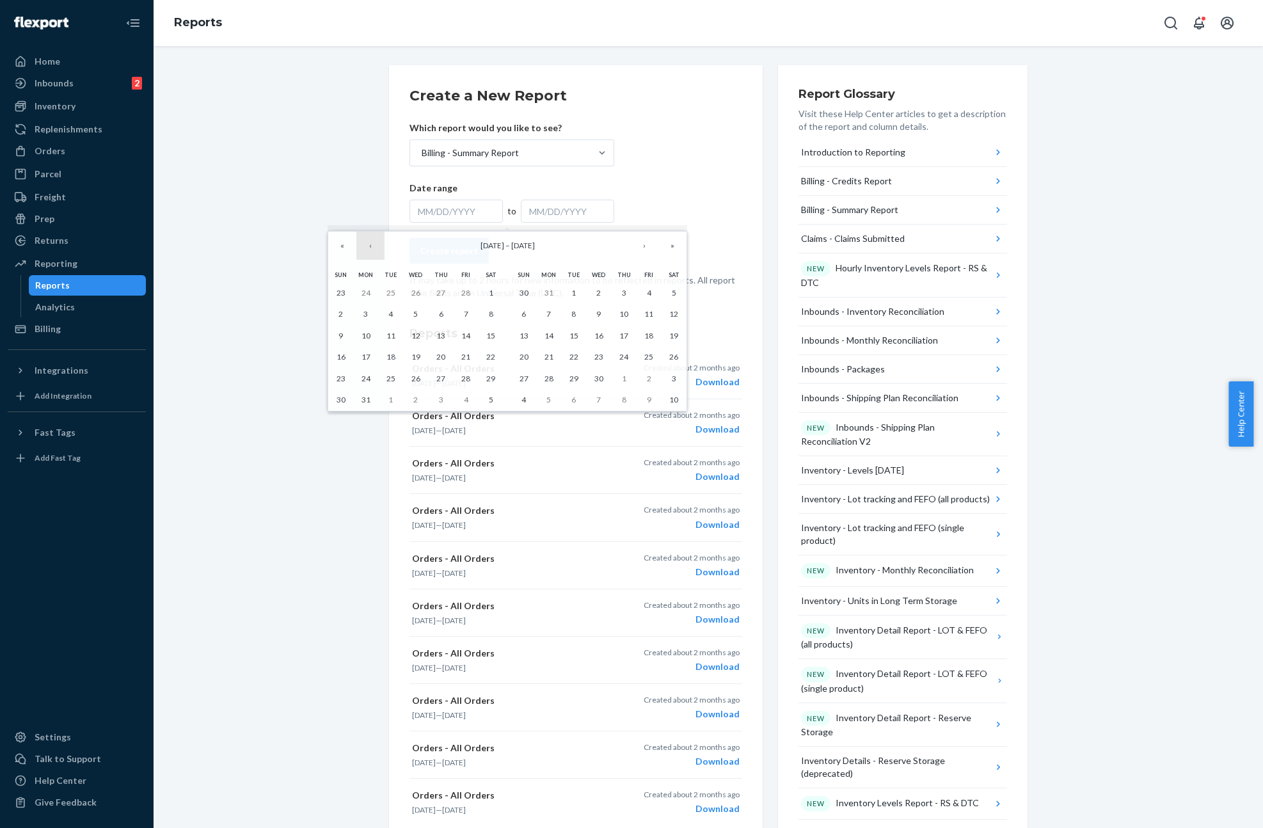
click at [370, 239] on button "‹" at bounding box center [370, 246] width 28 height 28
click at [420, 291] on button "1" at bounding box center [415, 293] width 25 height 22
click at [647, 247] on button "›" at bounding box center [644, 246] width 28 height 28
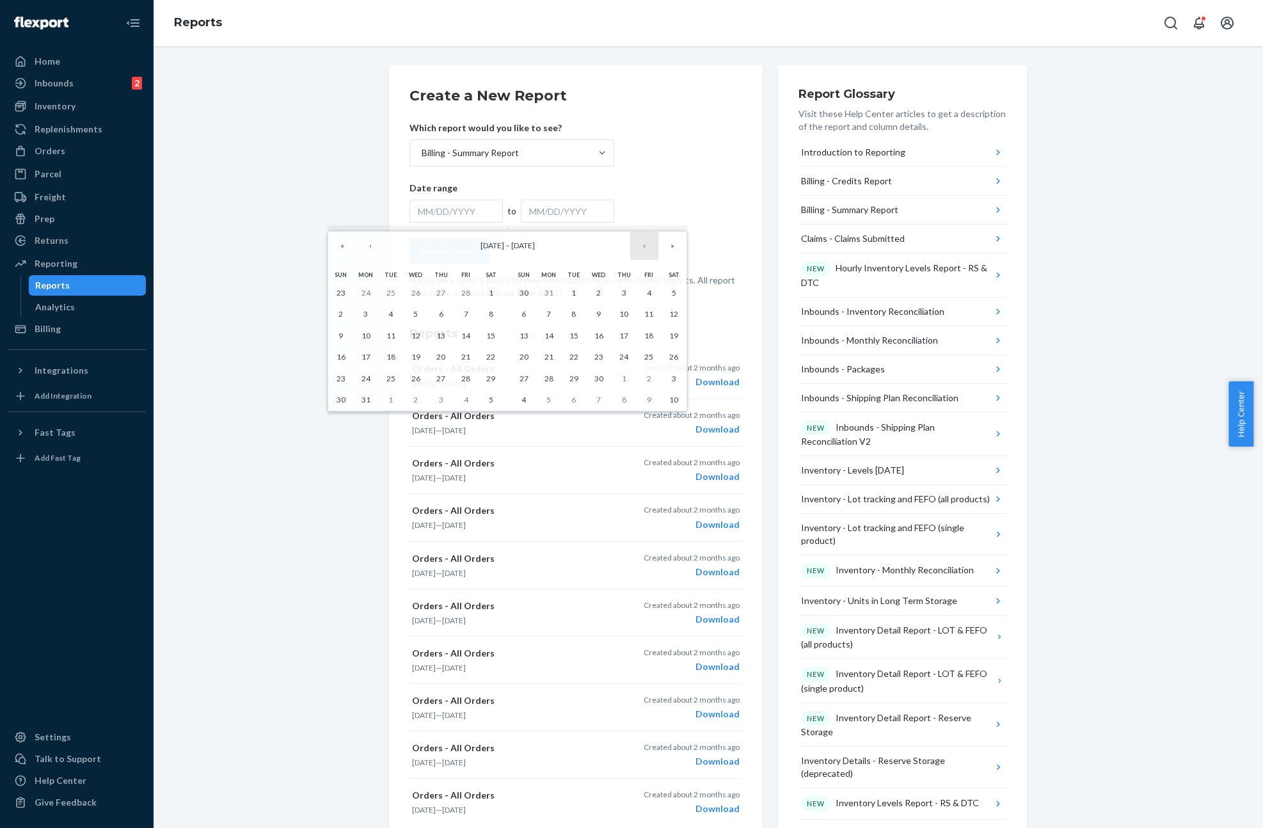
click at [647, 247] on button "›" at bounding box center [644, 246] width 28 height 28
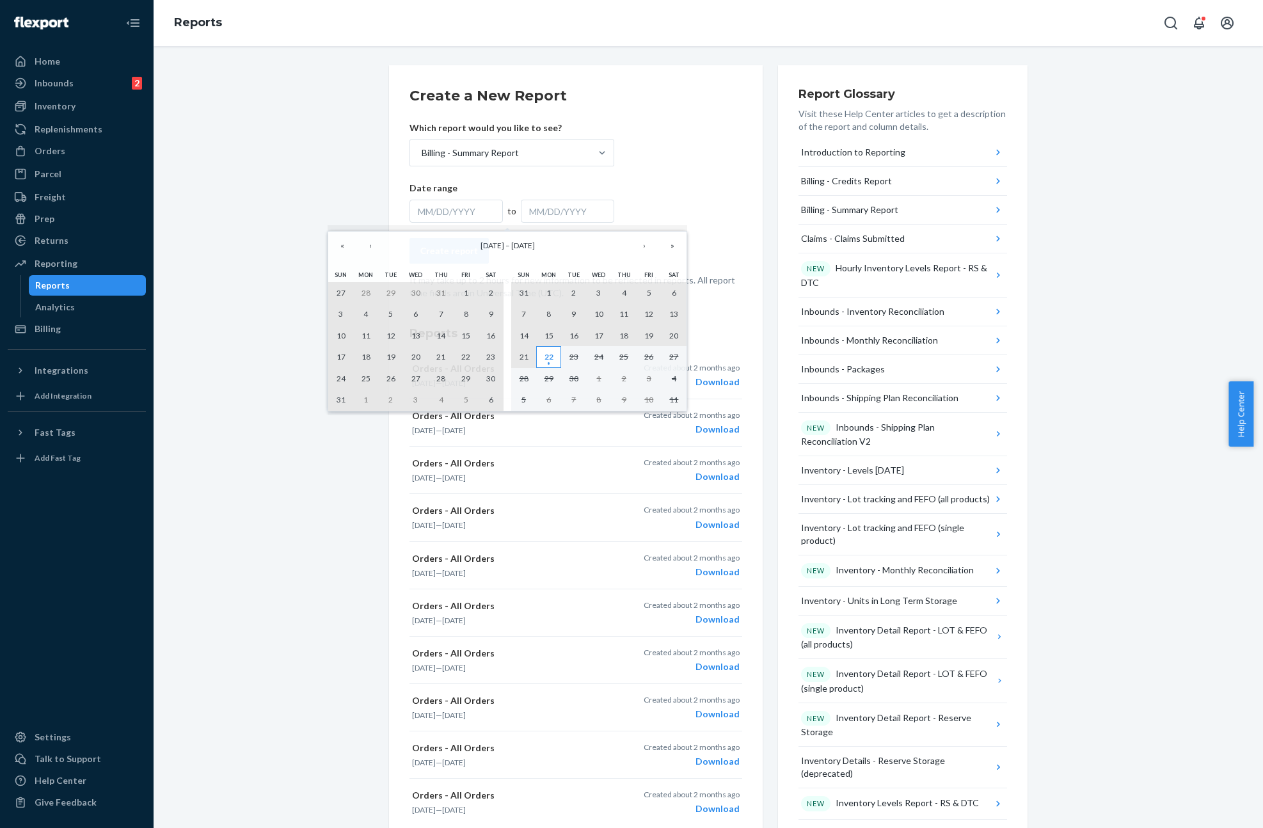
click at [546, 356] on abbr "22" at bounding box center [548, 357] width 9 height 10
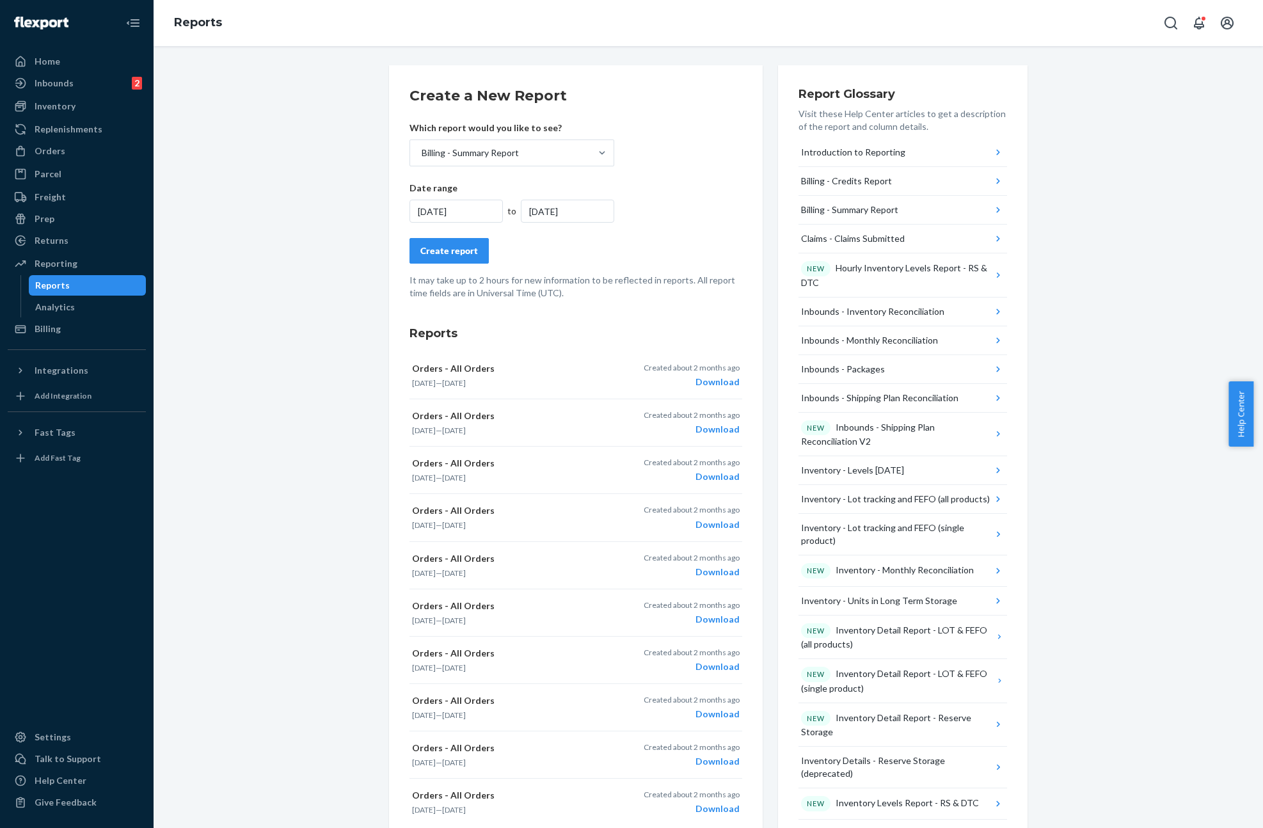
click at [446, 240] on button "Create report" at bounding box center [448, 251] width 79 height 26
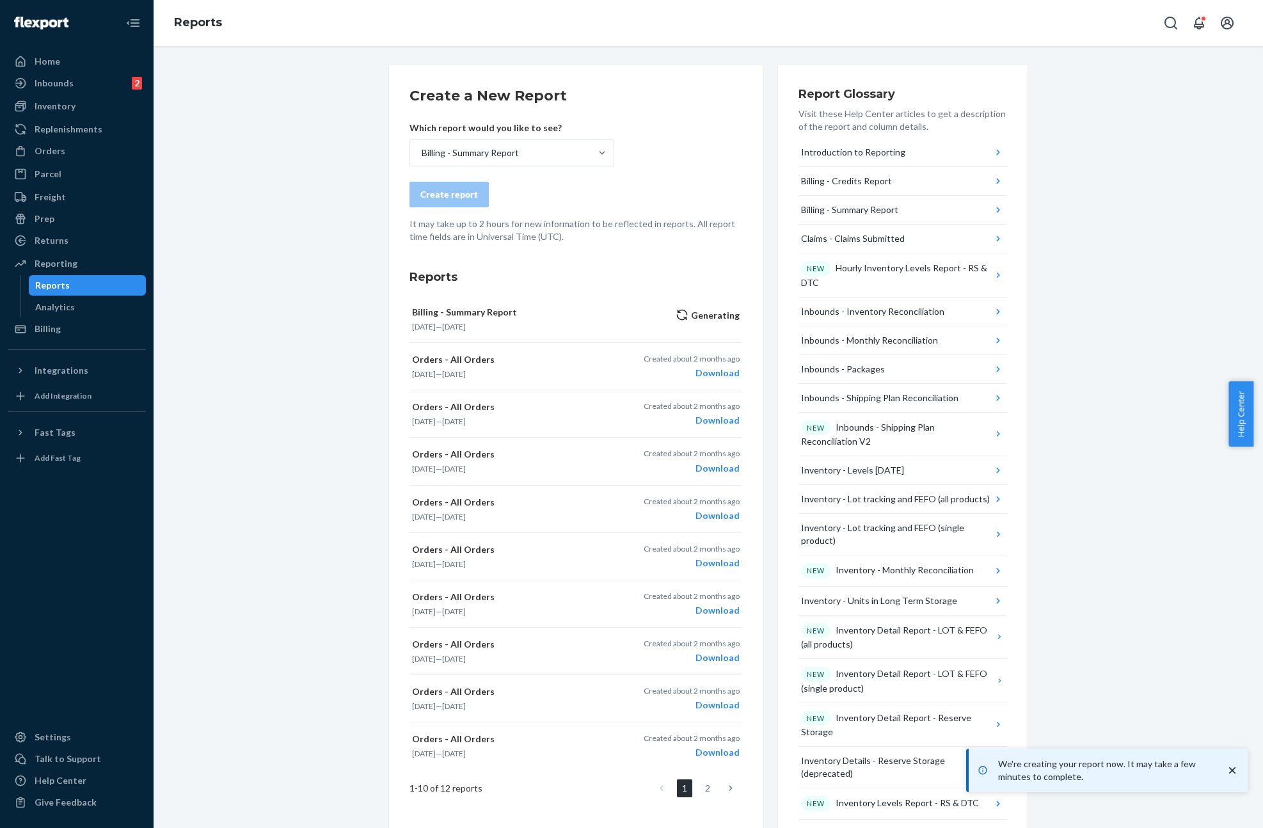
click at [276, 228] on div "Create a New Report Which report would you like to see? Billing - Summary Repor…" at bounding box center [708, 672] width 1090 height 1215
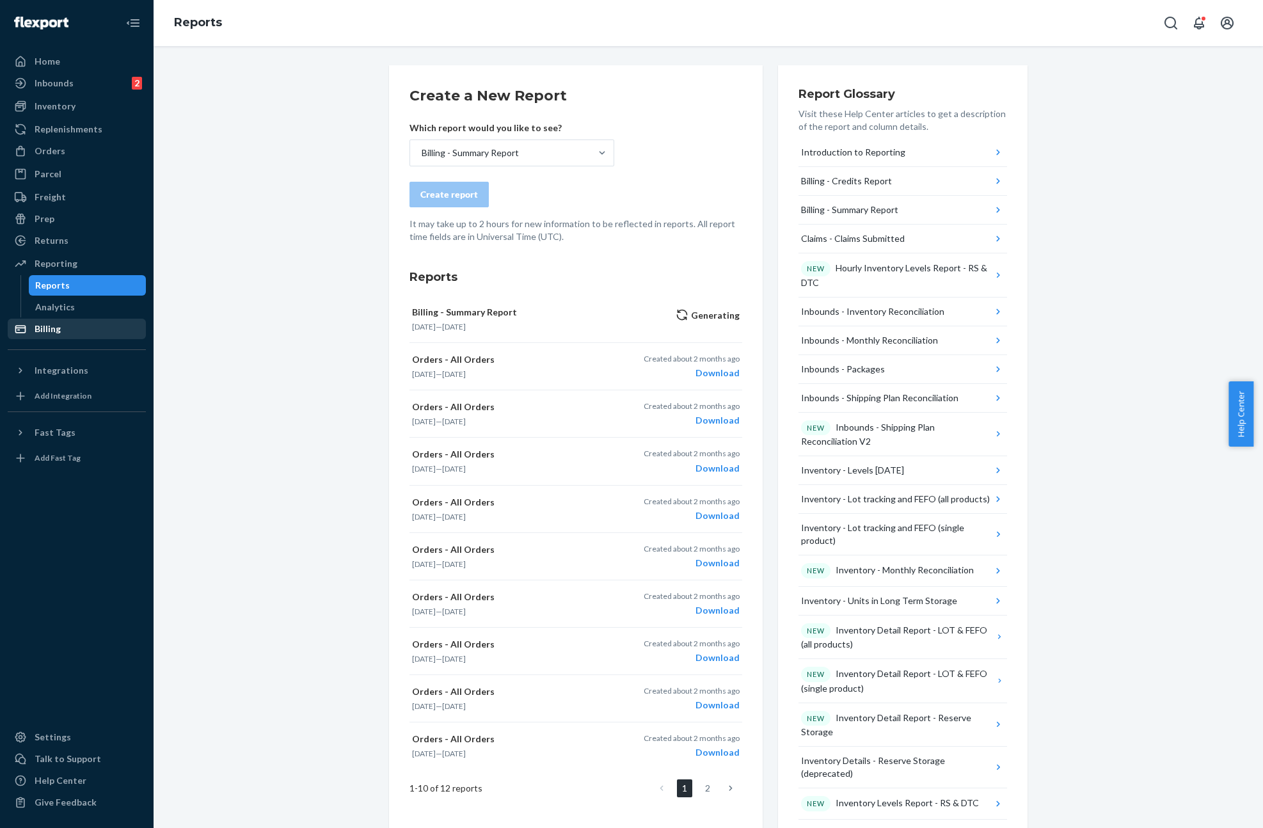
click at [46, 334] on div "Billing" at bounding box center [48, 328] width 26 height 13
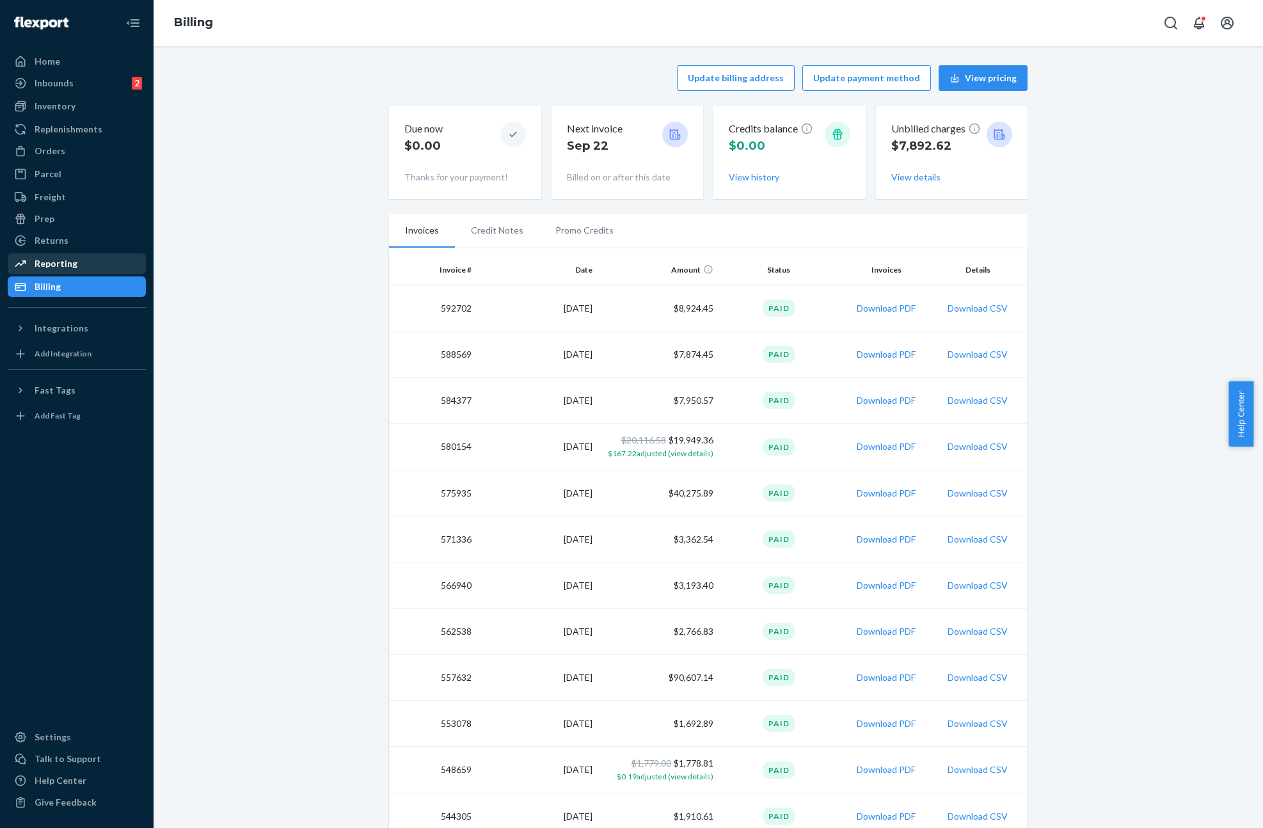
click at [62, 261] on div "Reporting" at bounding box center [56, 263] width 43 height 13
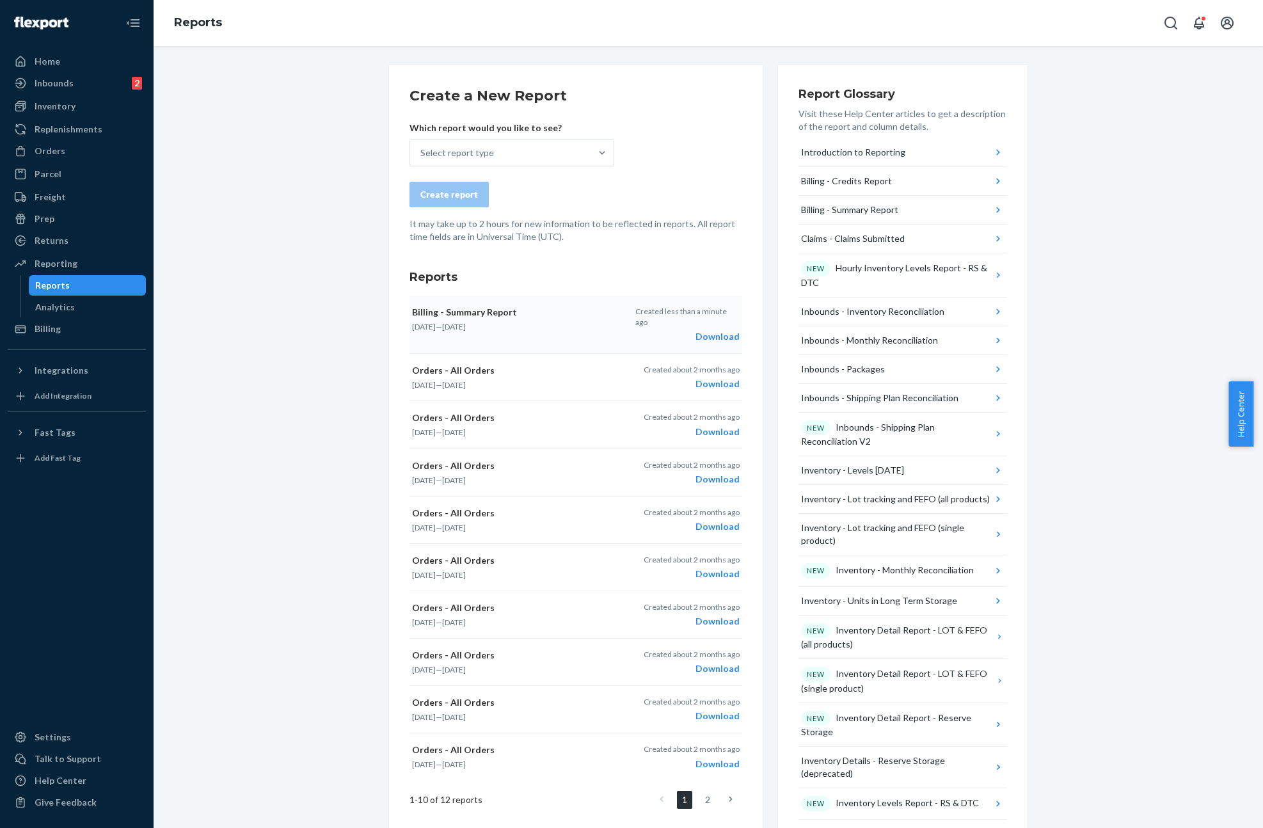
click at [723, 330] on div "Download" at bounding box center [687, 336] width 104 height 13
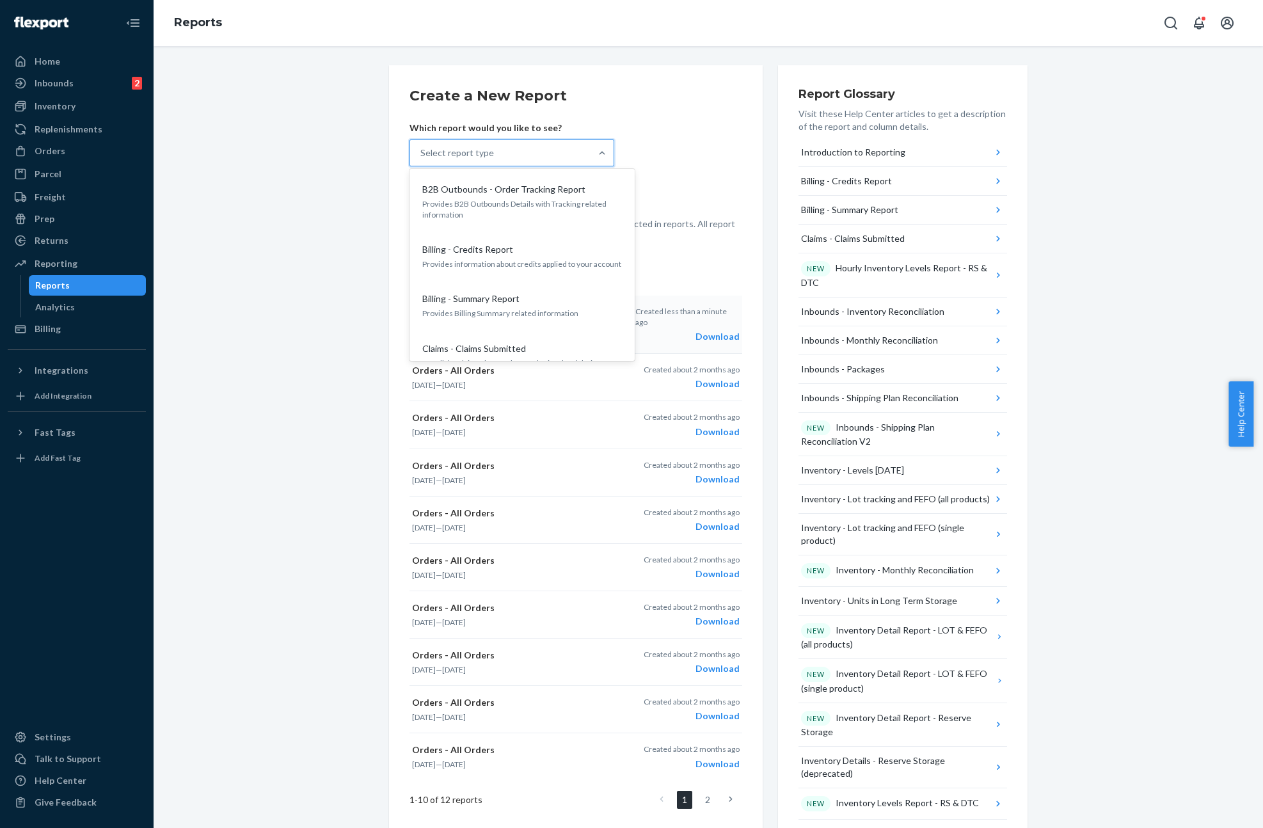
click at [488, 151] on div "Select report type" at bounding box center [500, 153] width 180 height 26
click at [421, 151] on input "option B2B Outbounds - Order Tracking Report focused, 1 of 33. 33 results avail…" at bounding box center [420, 152] width 1 height 13
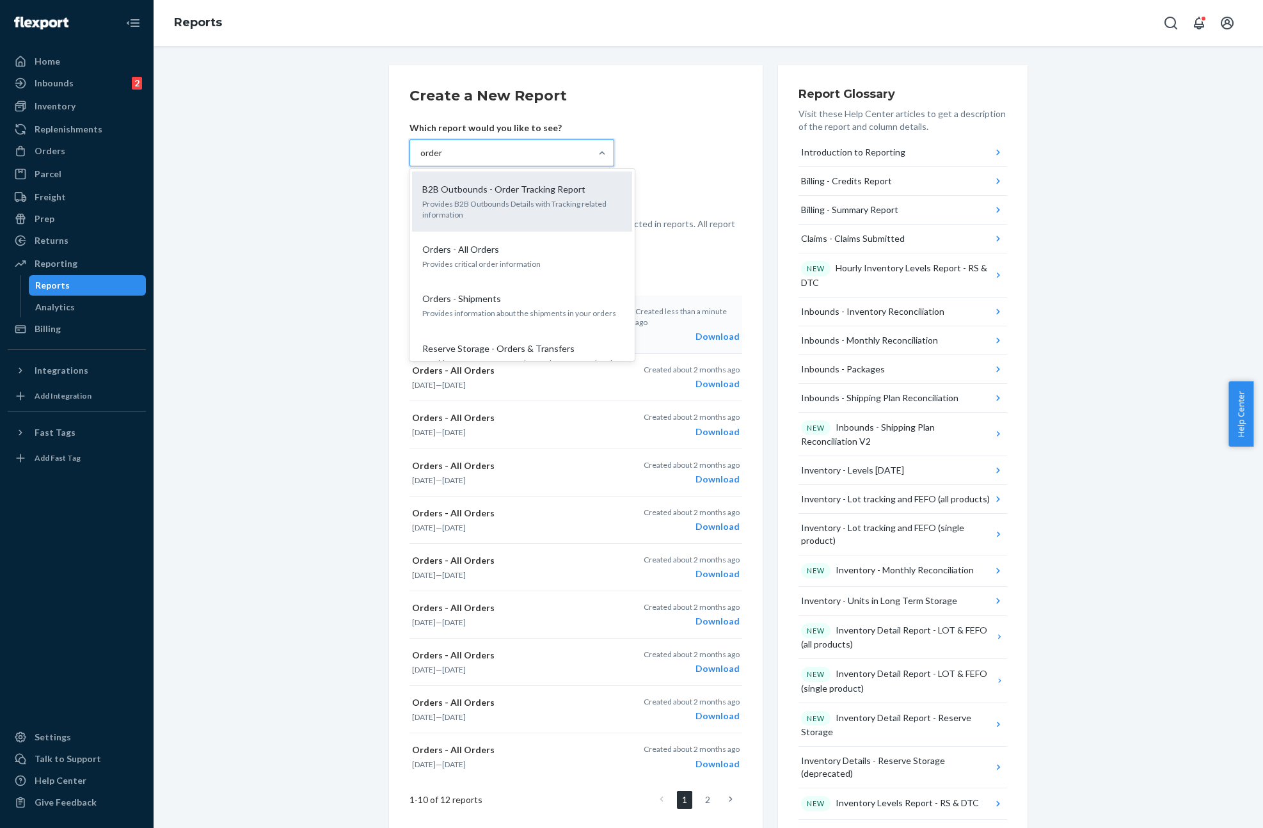
type input "orders"
click at [512, 194] on div "Orders - All Orders" at bounding box center [519, 189] width 205 height 13
click at [447, 159] on input "orders" at bounding box center [433, 152] width 27 height 13
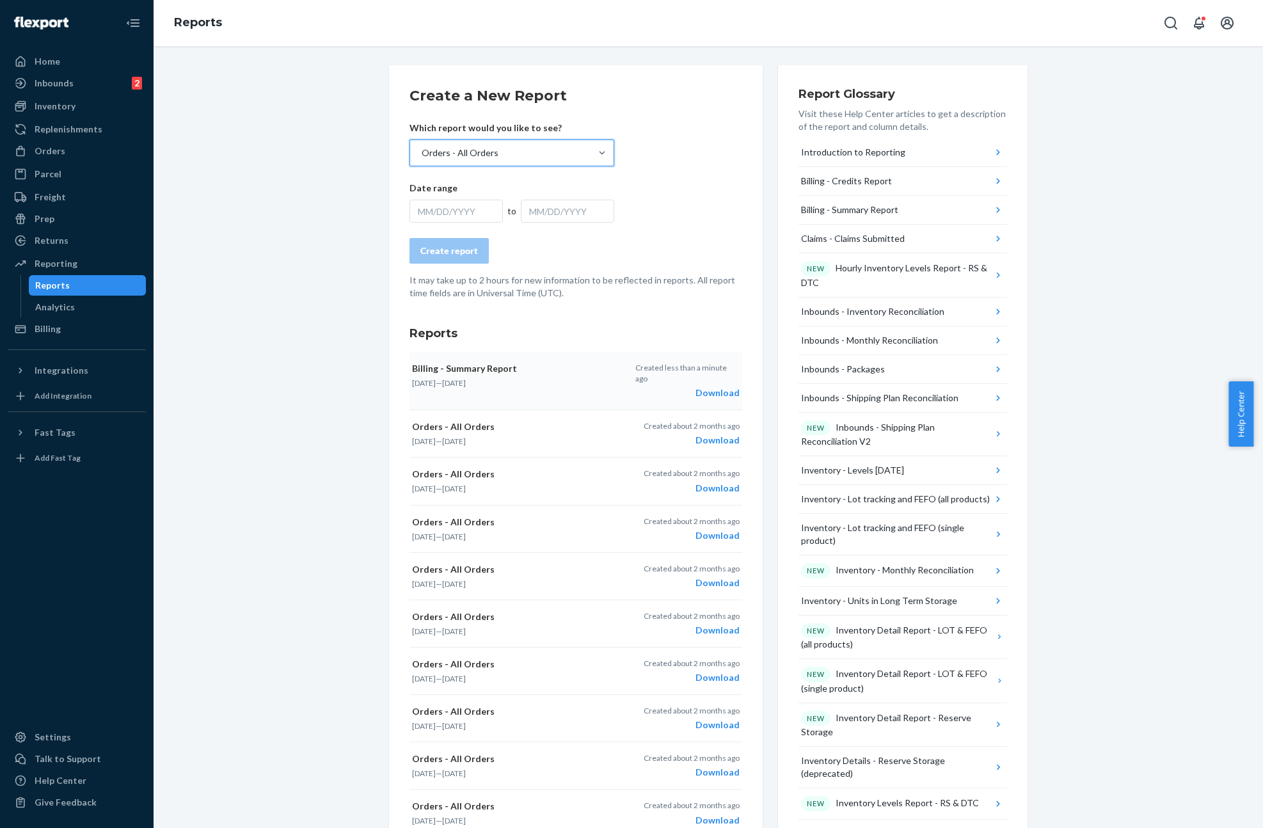
click at [449, 212] on div "MM/DD/YYYY" at bounding box center [455, 211] width 93 height 23
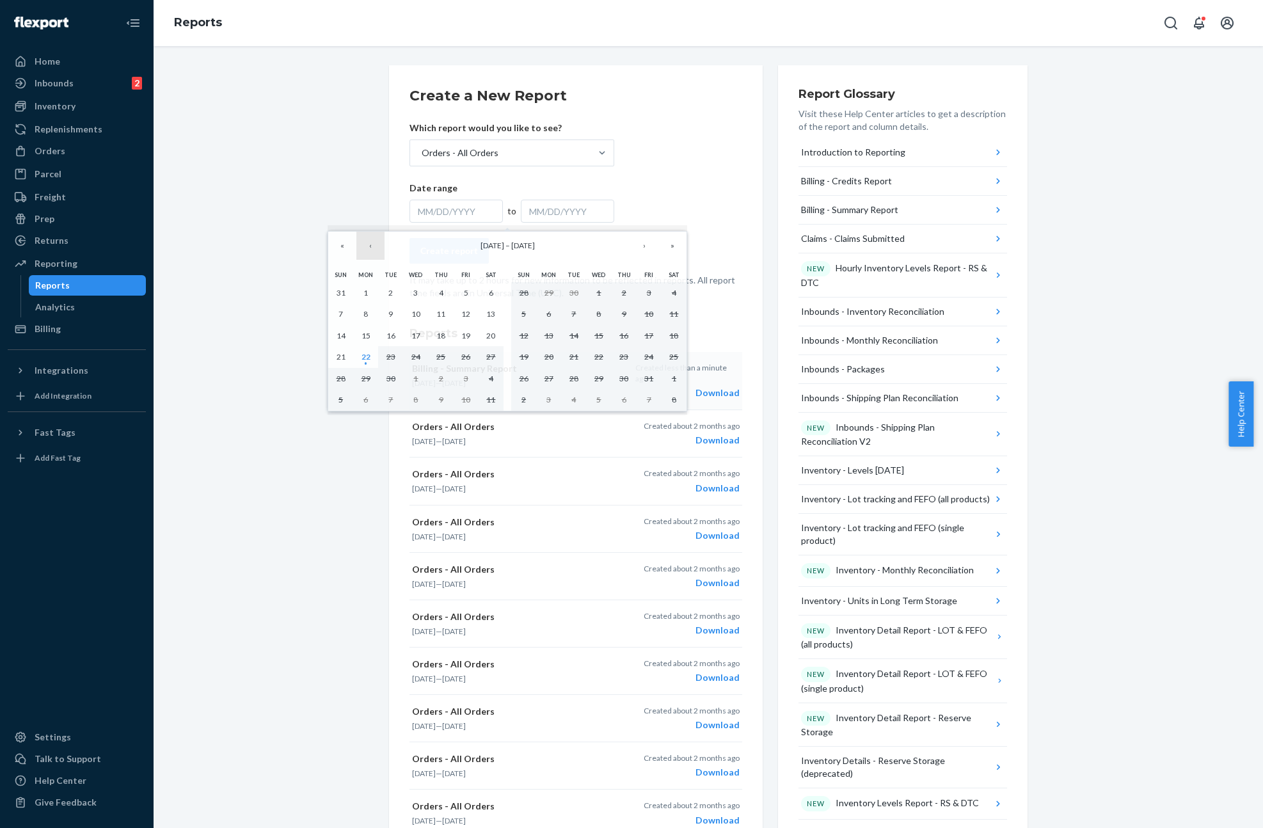
click at [375, 248] on button "‹" at bounding box center [370, 246] width 28 height 28
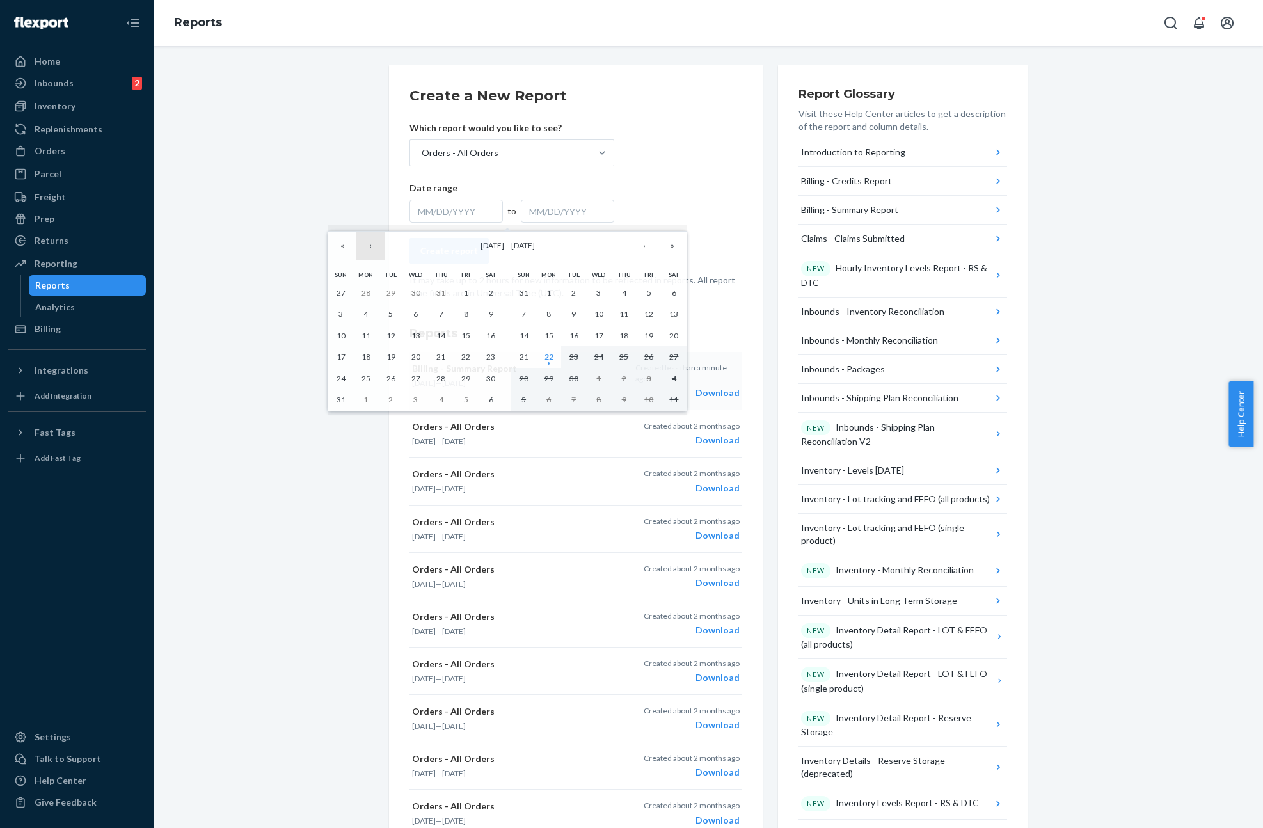
click at [375, 248] on button "‹" at bounding box center [370, 246] width 28 height 28
click at [374, 248] on button "‹" at bounding box center [370, 246] width 28 height 28
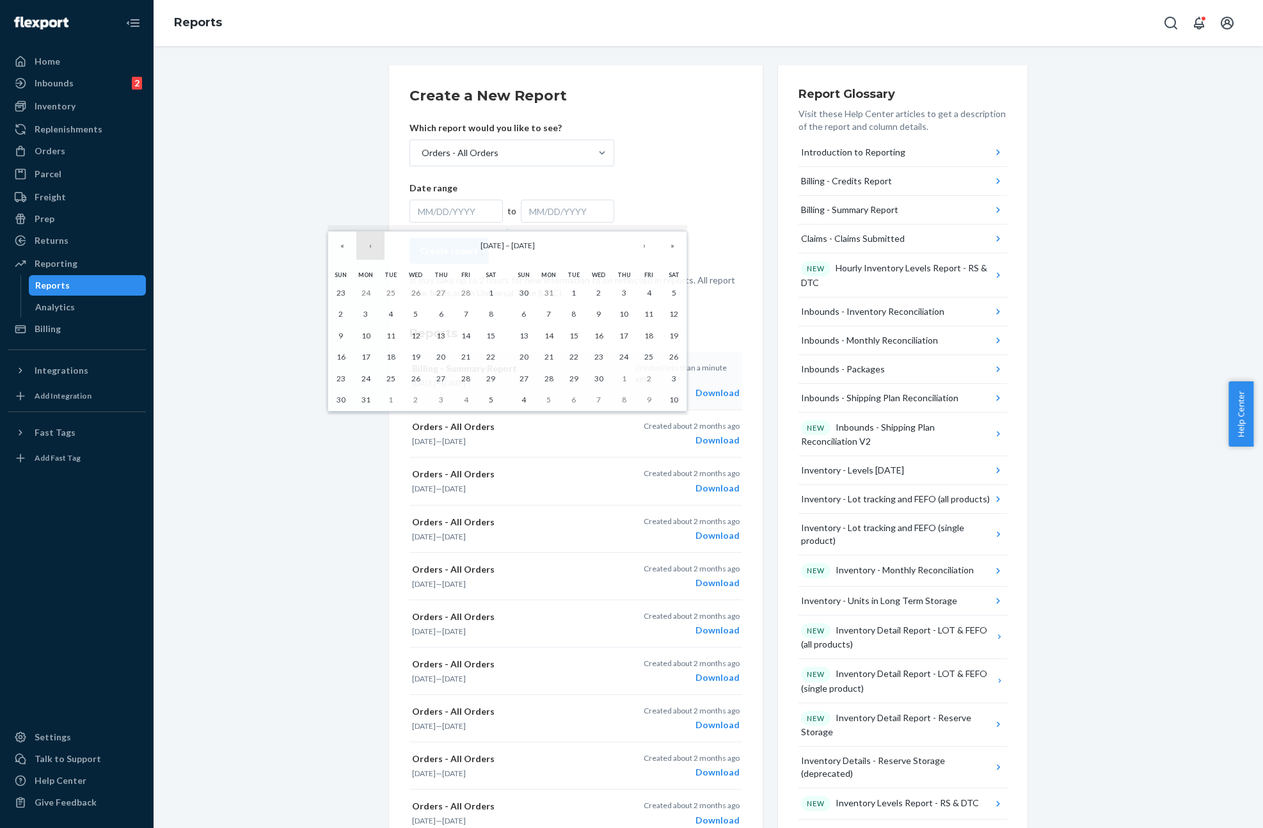
click at [374, 248] on button "‹" at bounding box center [370, 246] width 28 height 28
drag, startPoint x: 407, startPoint y: 295, endPoint x: 430, endPoint y: 290, distance: 24.1
click at [407, 295] on button "1" at bounding box center [415, 293] width 25 height 22
click at [641, 239] on button "›" at bounding box center [644, 246] width 28 height 28
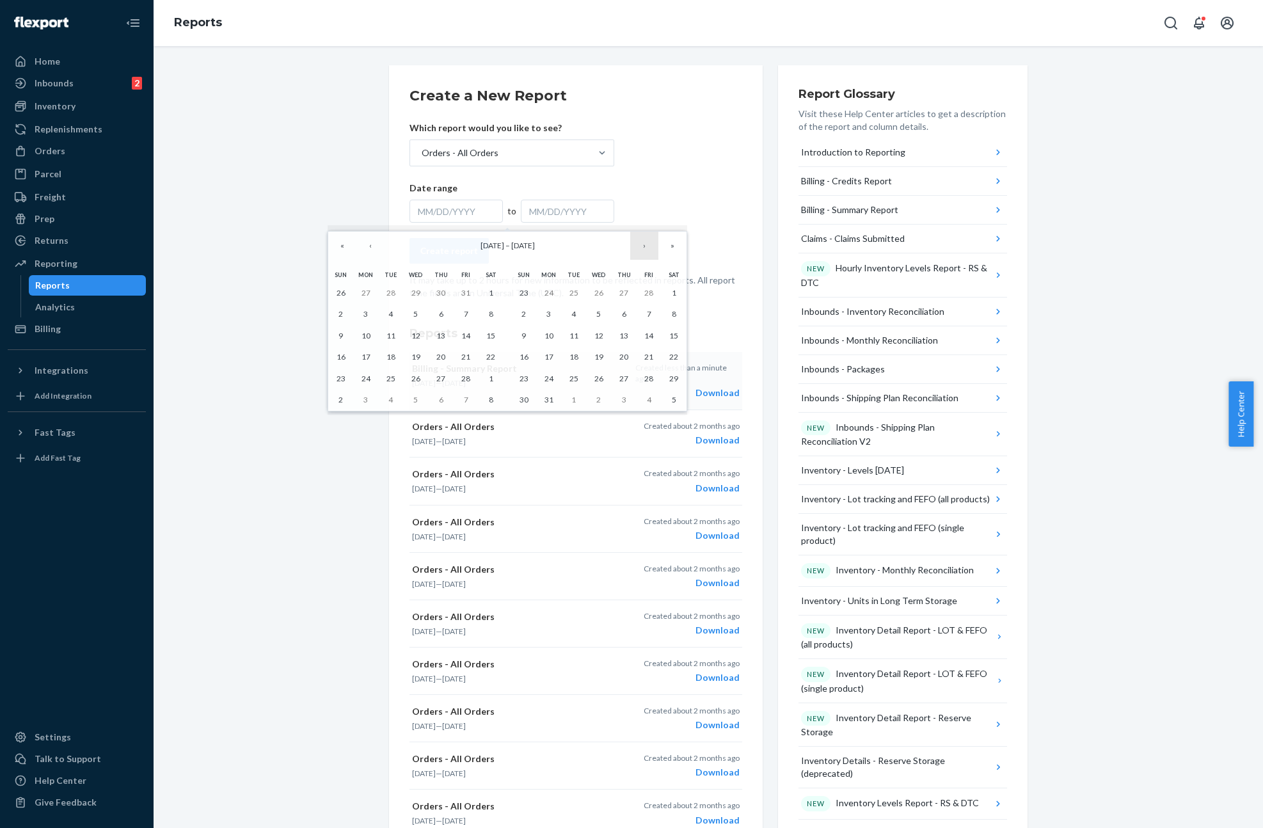
click at [641, 239] on button "›" at bounding box center [644, 246] width 28 height 28
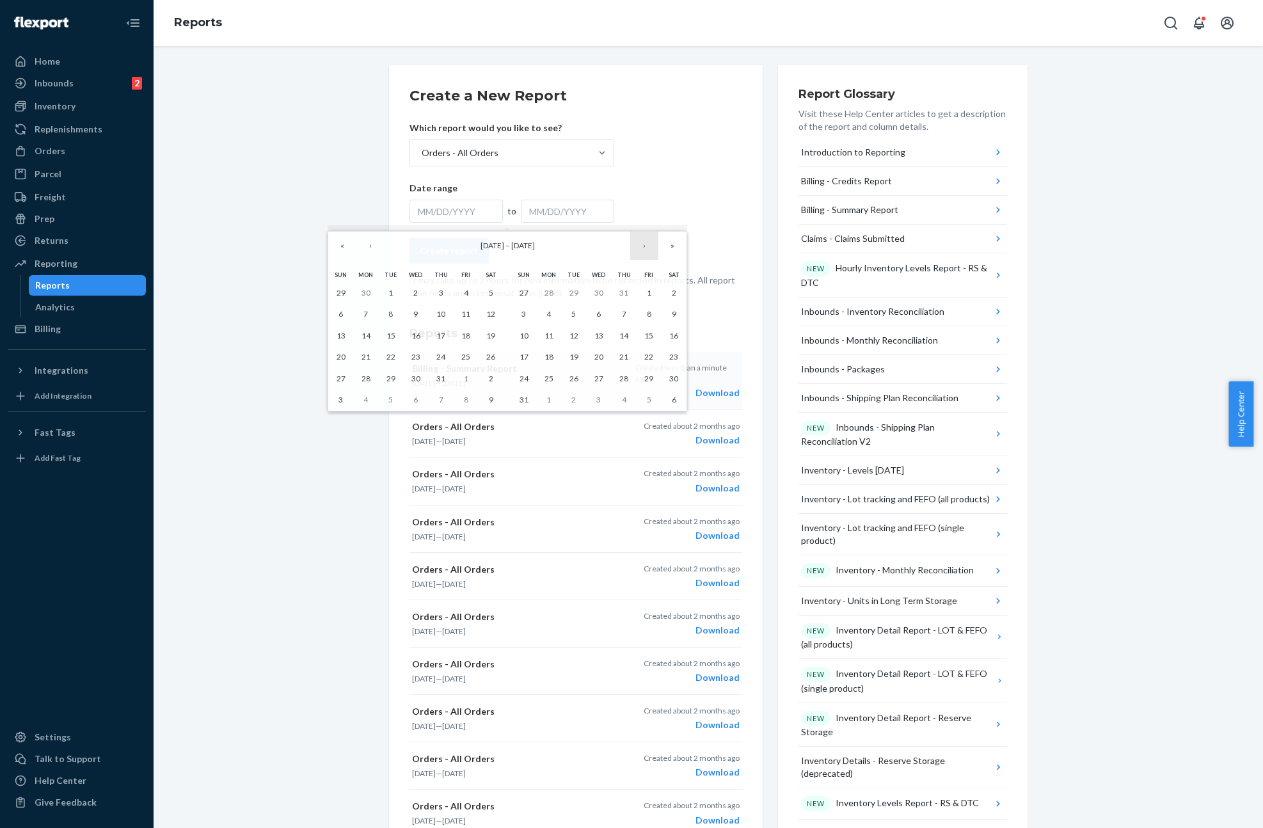
click at [641, 239] on button "›" at bounding box center [644, 246] width 28 height 28
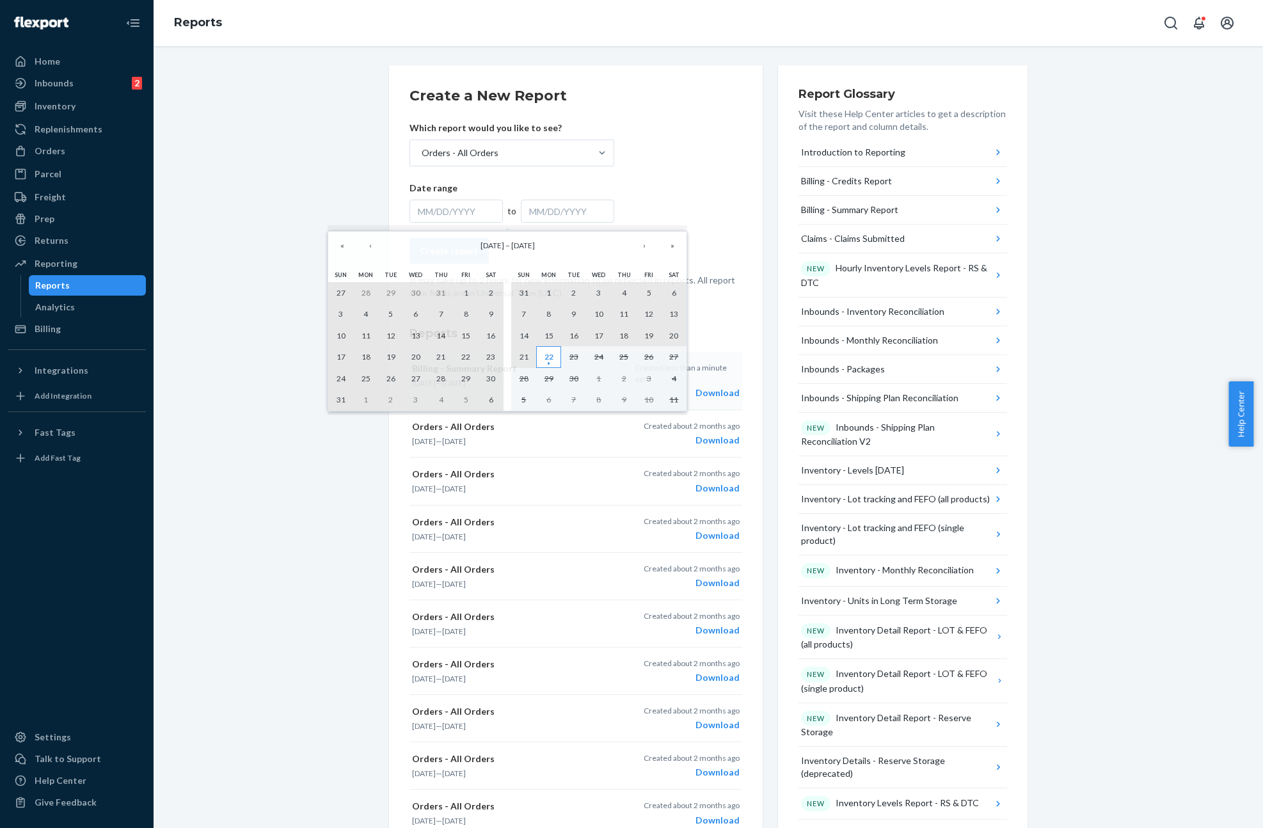
click at [545, 358] on abbr "22" at bounding box center [548, 357] width 9 height 10
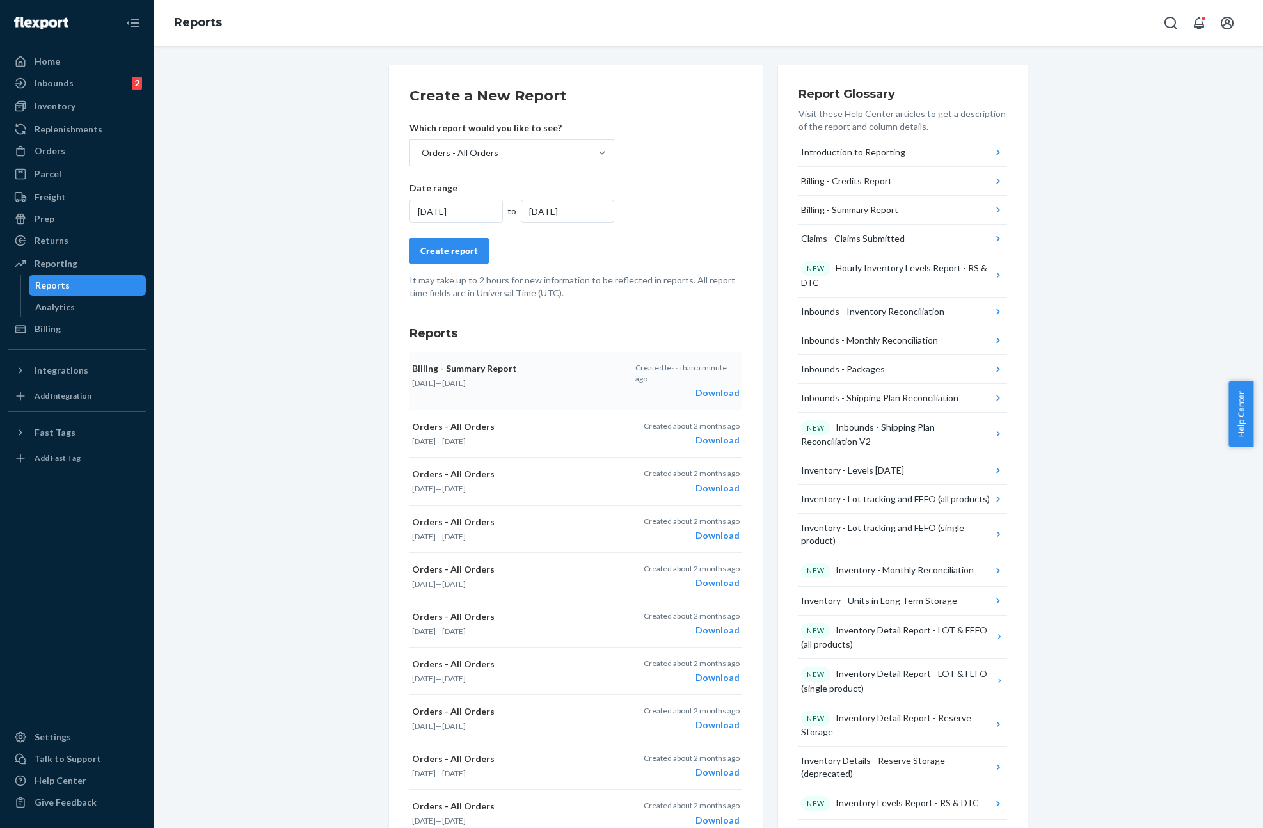
click at [433, 252] on div "Create report" at bounding box center [449, 250] width 58 height 13
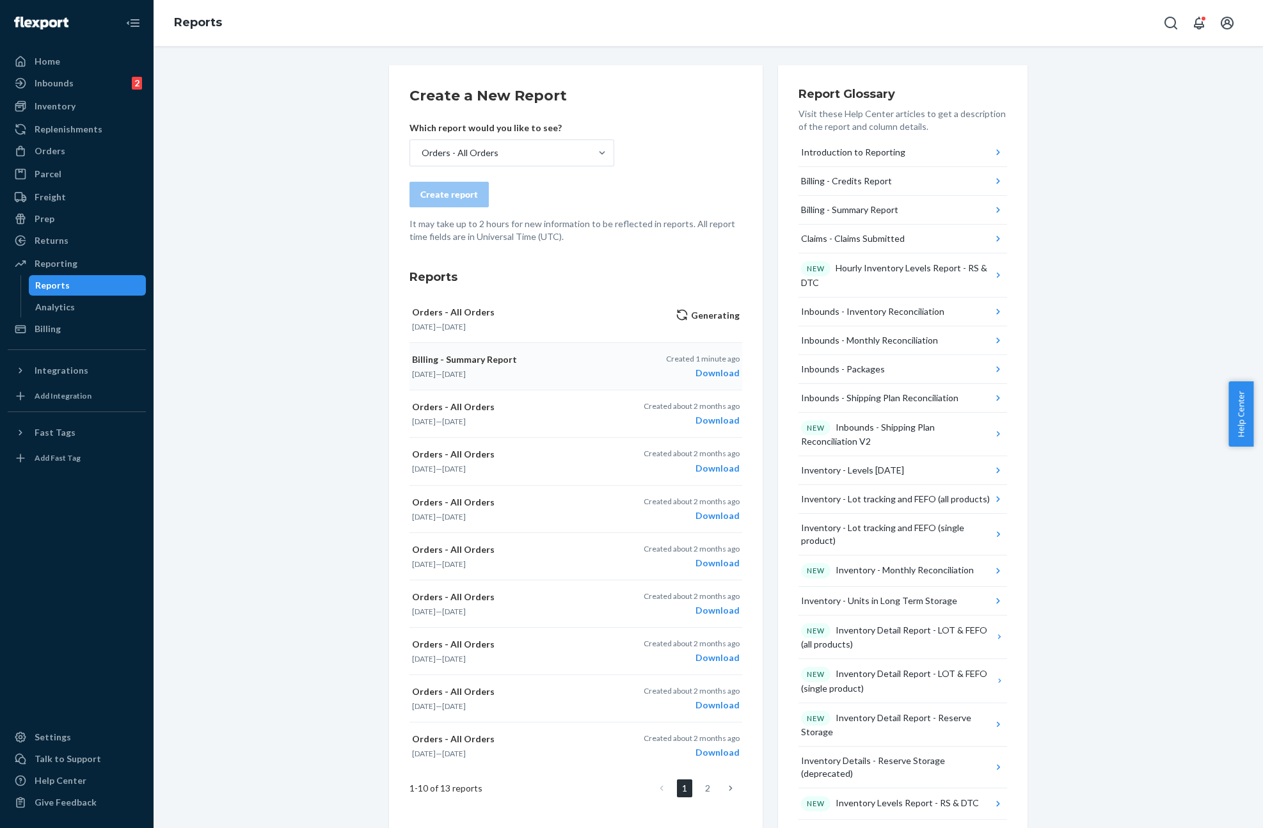
click at [353, 331] on div "Create a New Report Which report would you like to see? Orders - All Orders Cre…" at bounding box center [708, 672] width 1090 height 1215
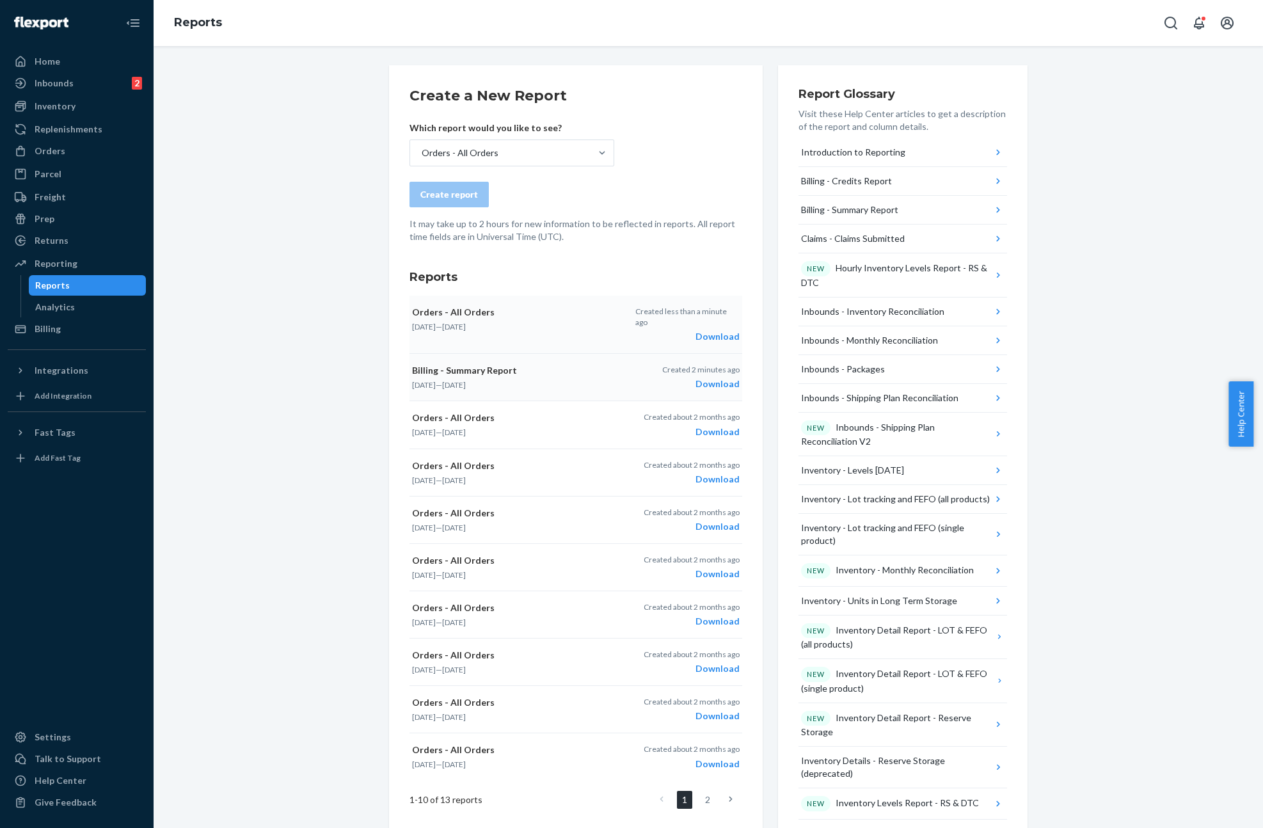
click at [709, 330] on div "Download" at bounding box center [687, 336] width 104 height 13
click at [1100, 379] on div "Create a New Report Which report would you like to see? Orders - All Orders Cre…" at bounding box center [708, 672] width 1090 height 1215
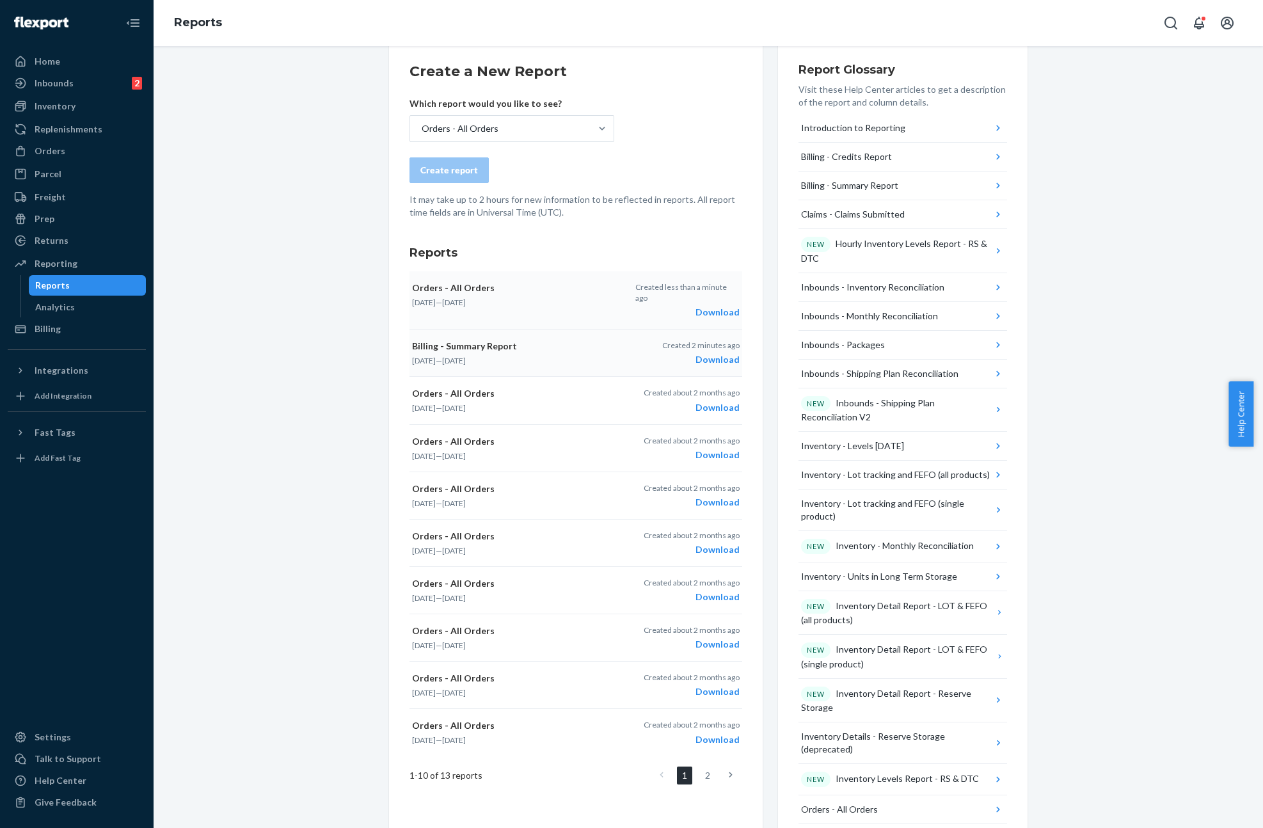
scroll to position [26, 0]
